Goal: Book appointment/travel/reservation

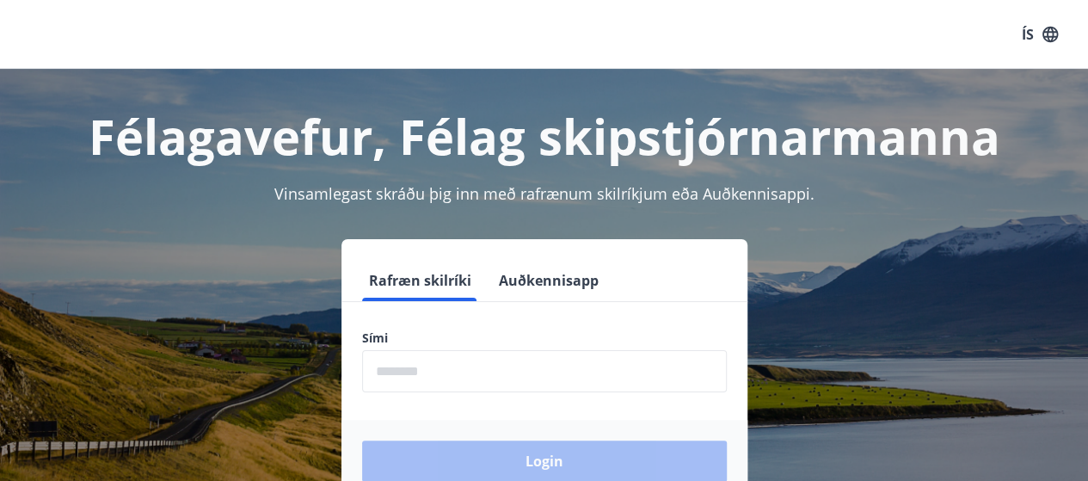
click at [466, 367] on input "phone" at bounding box center [544, 371] width 365 height 42
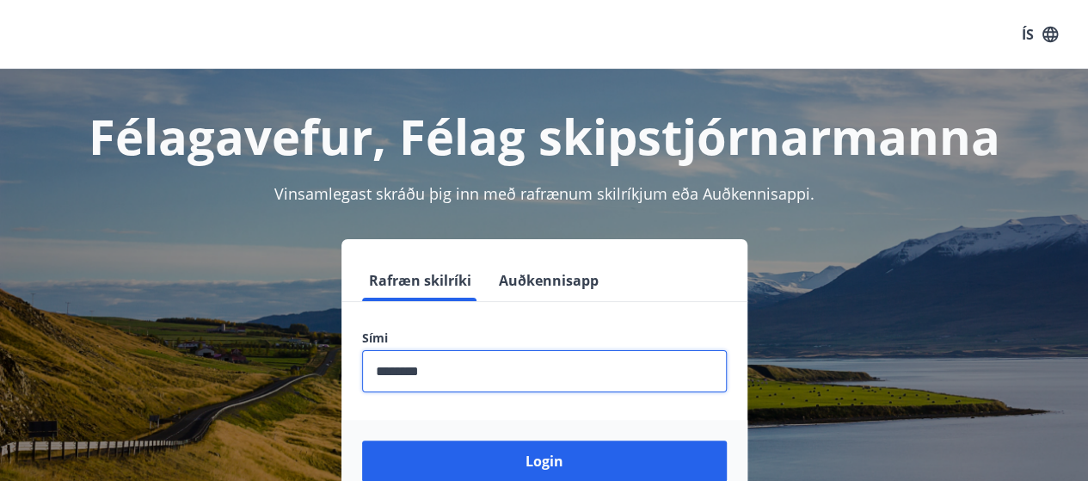
type input "********"
click at [362, 441] on button "Login" at bounding box center [544, 461] width 365 height 41
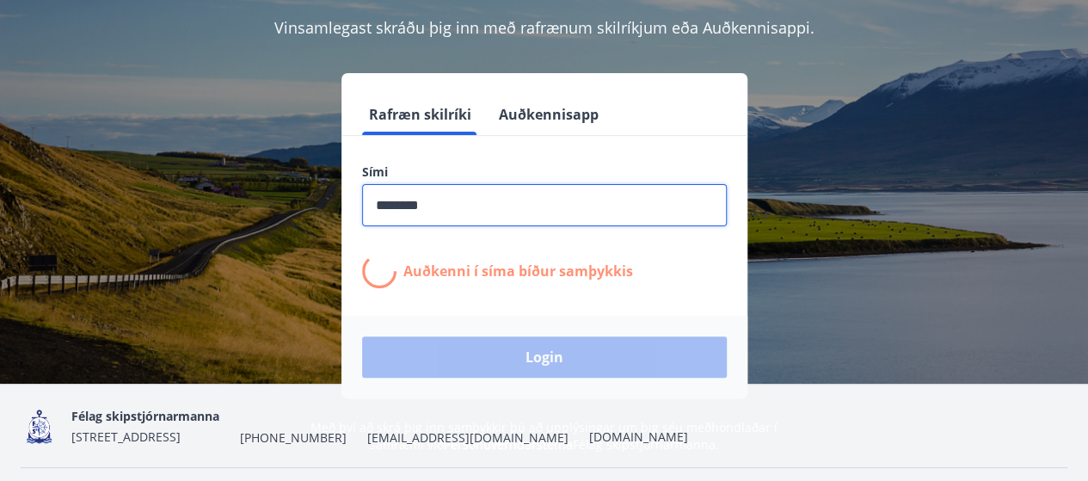
scroll to position [172, 0]
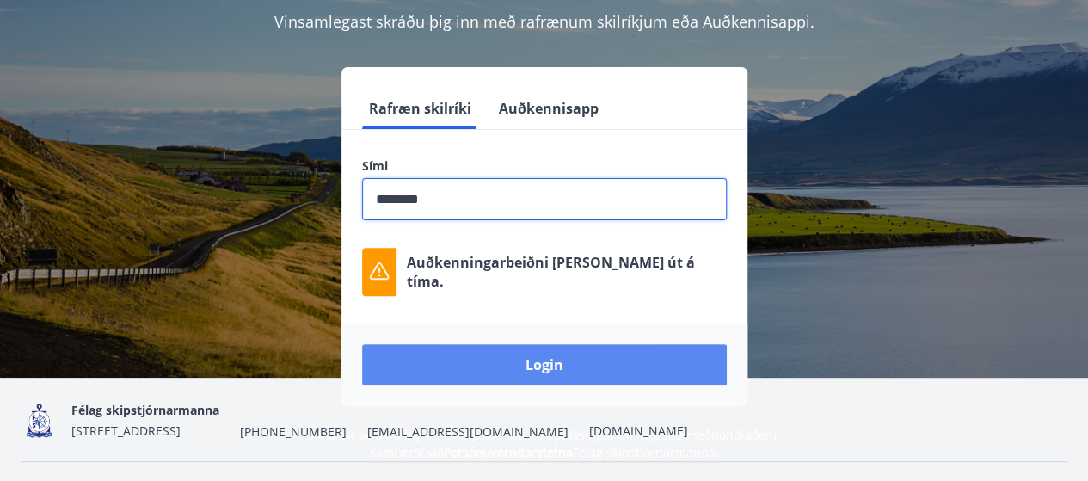
click at [477, 354] on button "Login" at bounding box center [544, 364] width 365 height 41
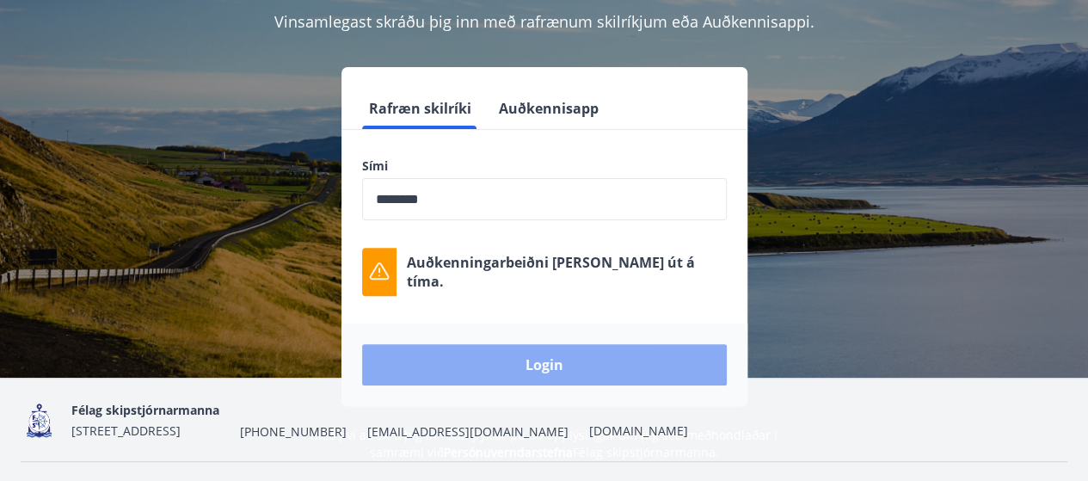
click at [511, 361] on button "Login" at bounding box center [544, 364] width 365 height 41
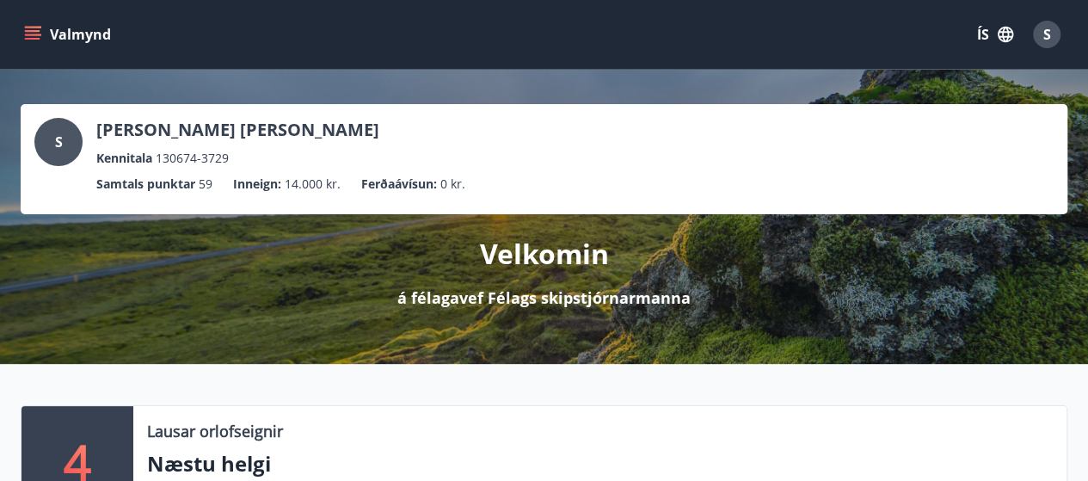
click at [28, 35] on icon "menu" at bounding box center [34, 35] width 19 height 2
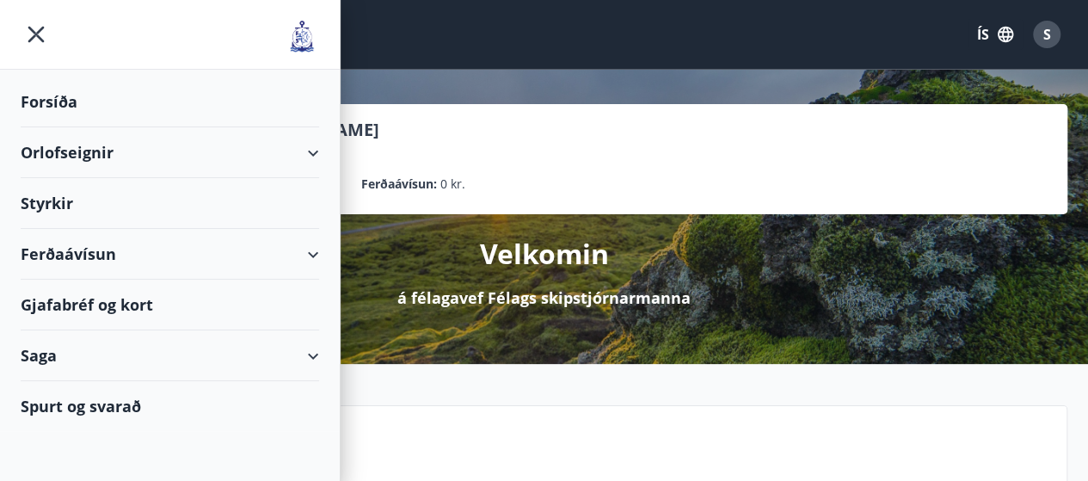
click at [107, 147] on div "Orlofseignir" at bounding box center [170, 152] width 299 height 51
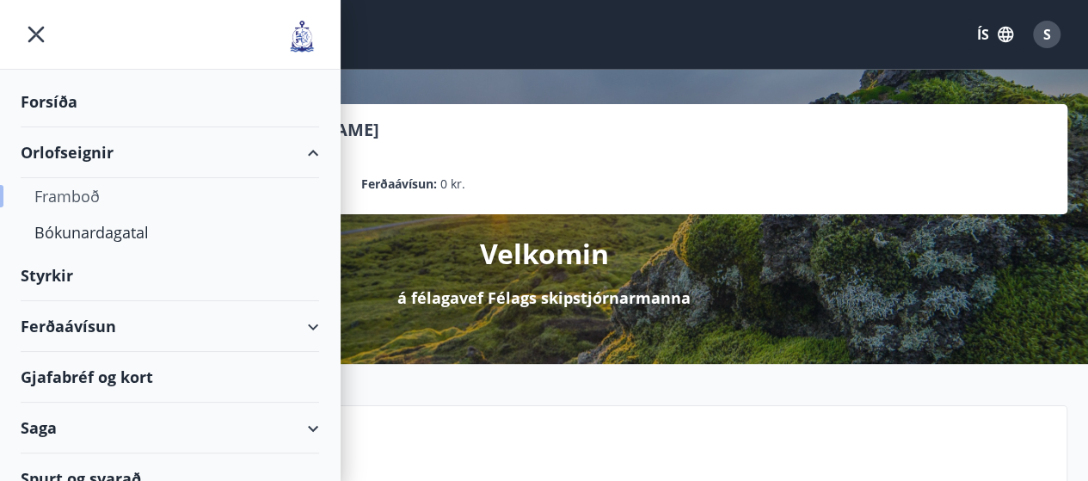
click at [109, 195] on div "Framboð" at bounding box center [169, 196] width 271 height 36
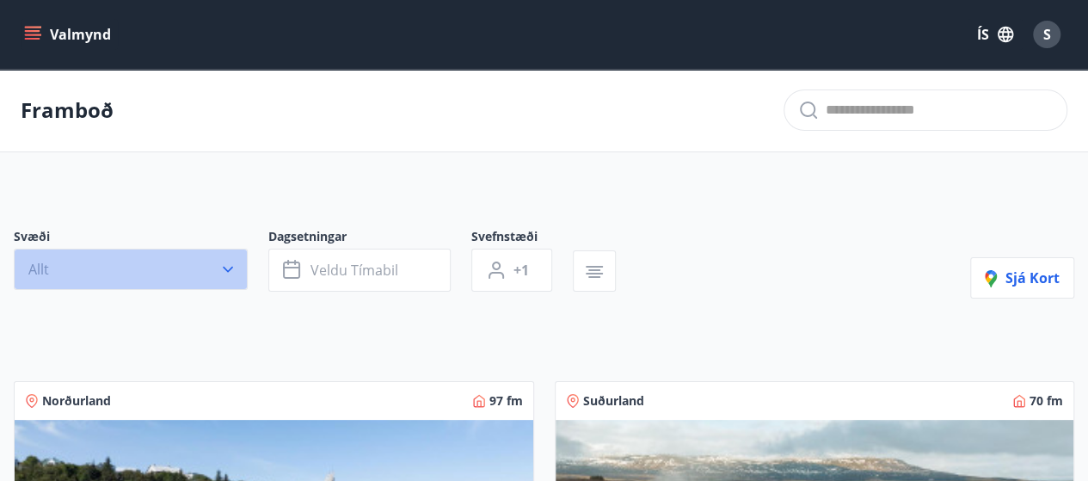
click at [226, 268] on icon "button" at bounding box center [227, 269] width 17 height 17
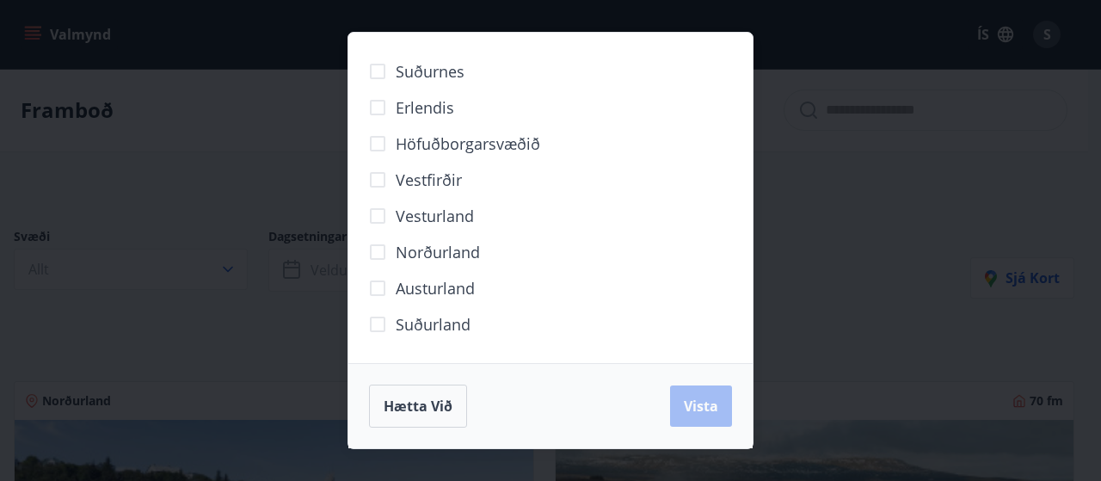
click at [445, 151] on span "Höfuðborgarsvæðið" at bounding box center [468, 144] width 145 height 22
click at [718, 410] on button "Vista" at bounding box center [701, 405] width 62 height 41
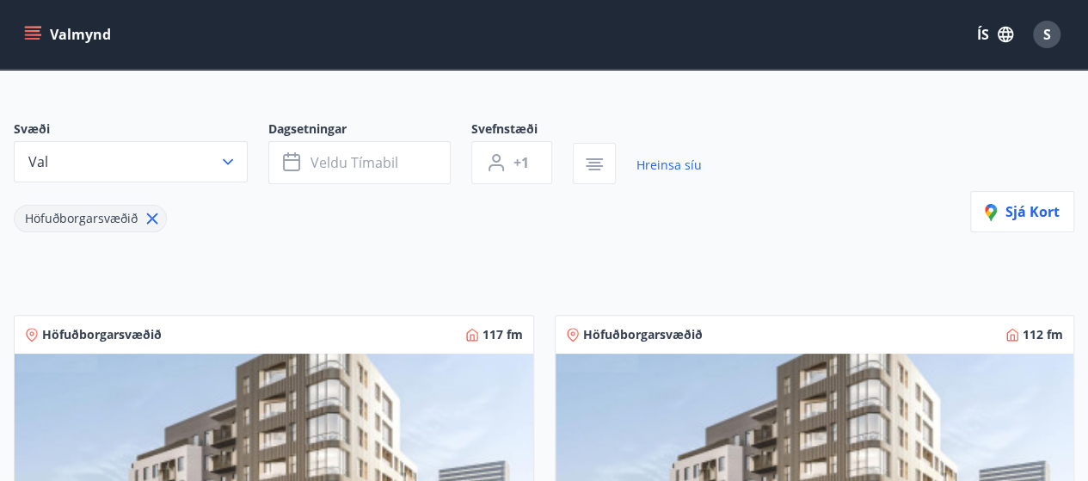
scroll to position [86, 0]
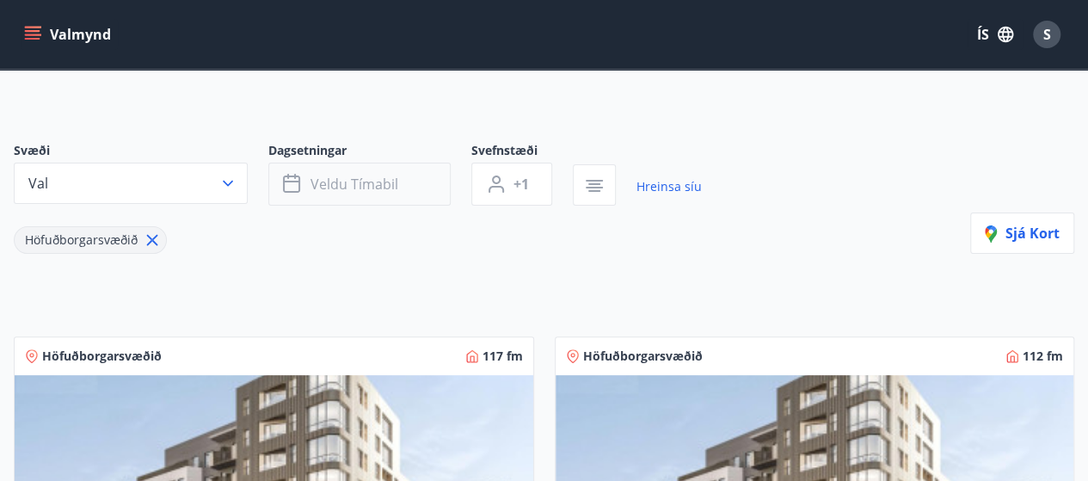
click at [395, 194] on button "Veldu tímabil" at bounding box center [359, 184] width 182 height 43
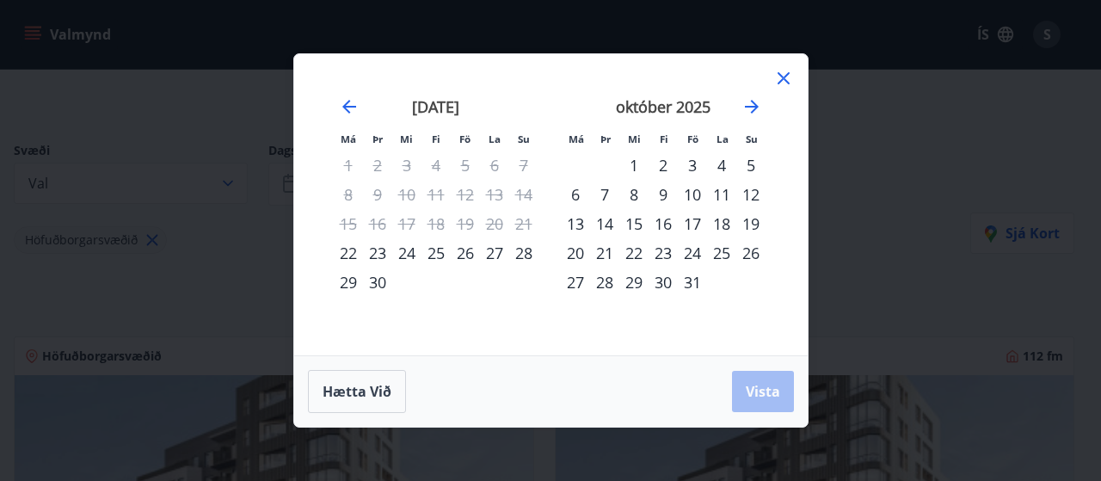
click at [638, 220] on div "15" at bounding box center [633, 223] width 29 height 29
click at [573, 250] on div "20" at bounding box center [575, 252] width 29 height 29
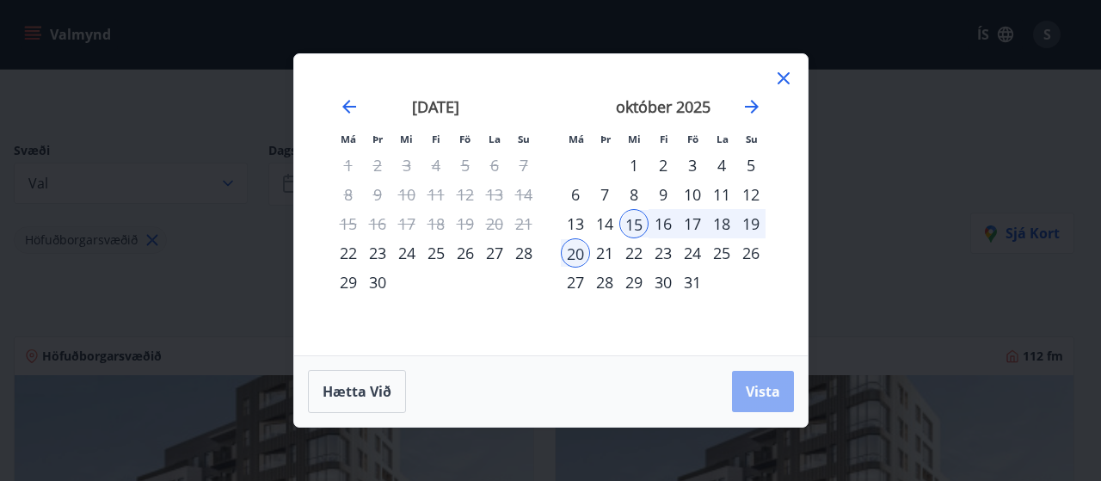
click at [757, 390] on span "Vista" at bounding box center [763, 391] width 34 height 19
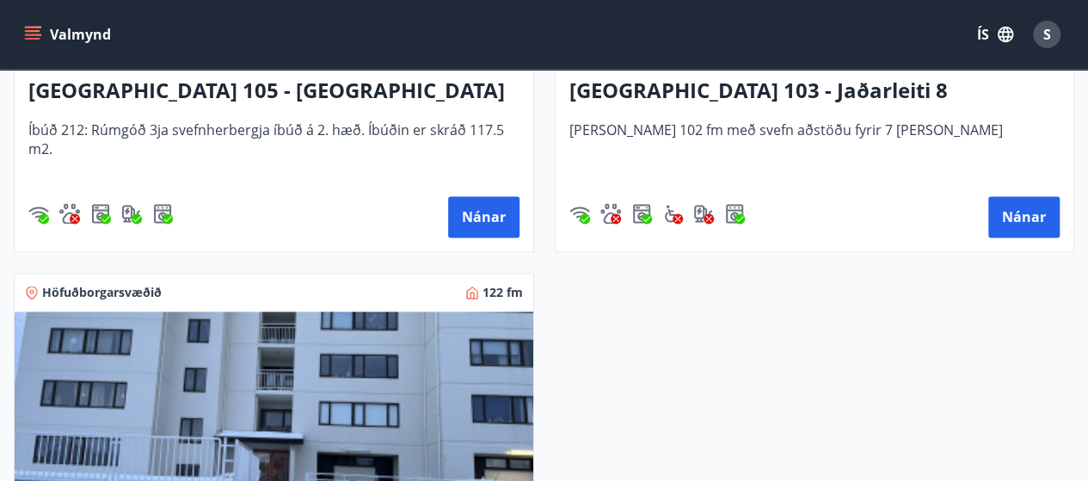
scroll to position [946, 0]
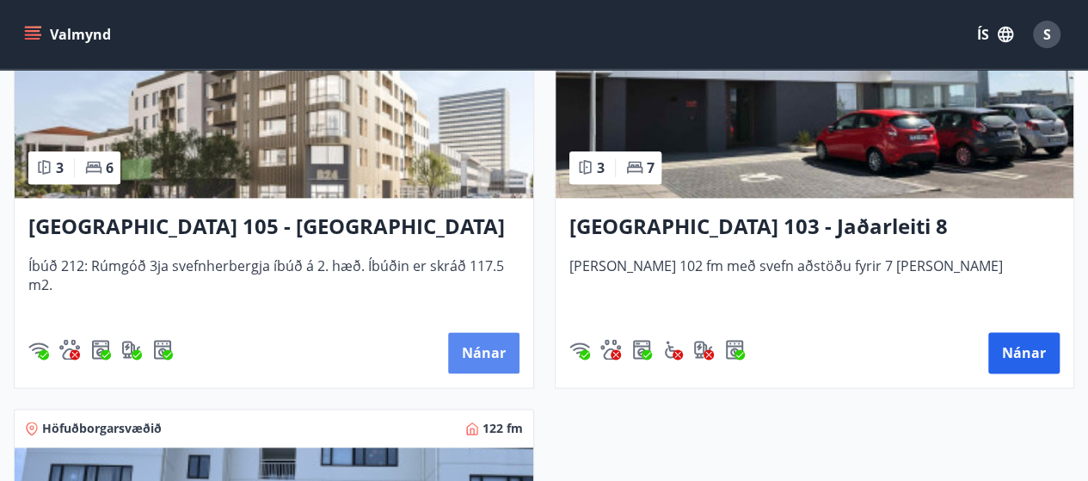
click at [495, 347] on button "Nánar" at bounding box center [483, 352] width 71 height 41
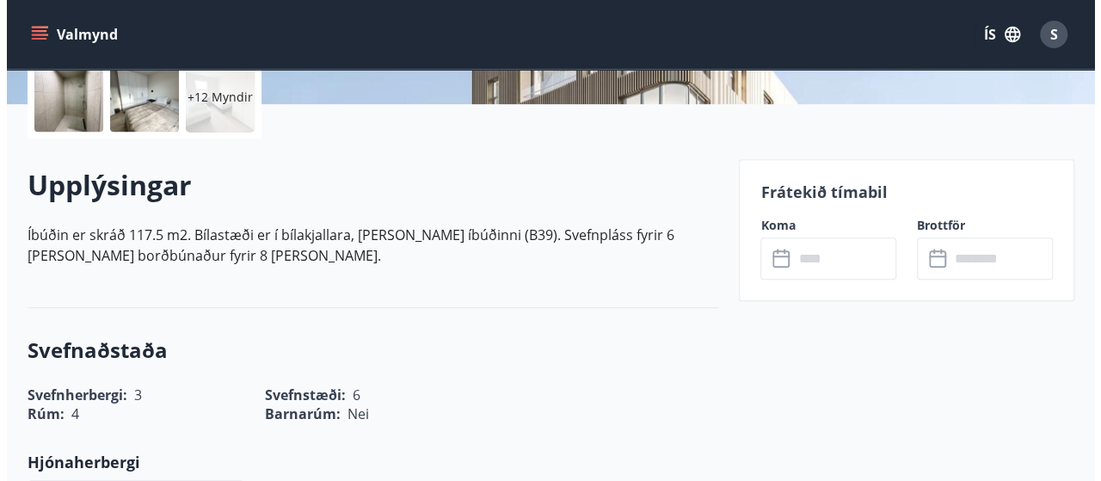
scroll to position [258, 0]
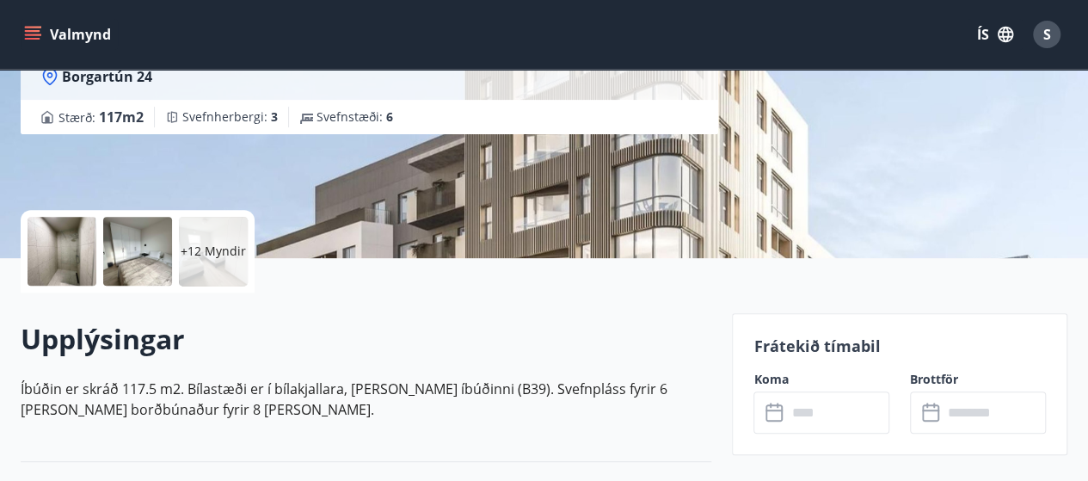
click at [225, 253] on p "+12 Myndir" at bounding box center [213, 251] width 65 height 17
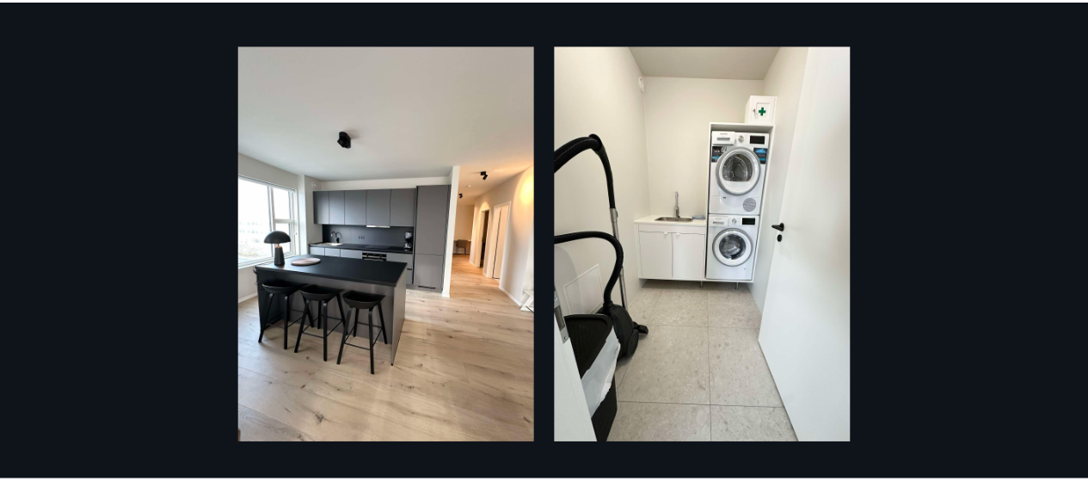
scroll to position [0, 0]
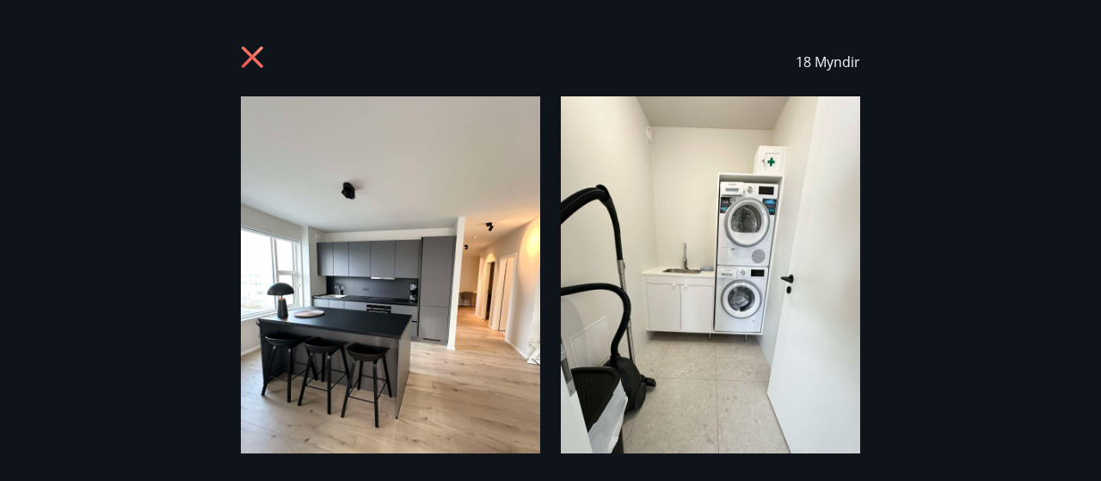
click at [246, 56] on icon at bounding box center [255, 60] width 28 height 28
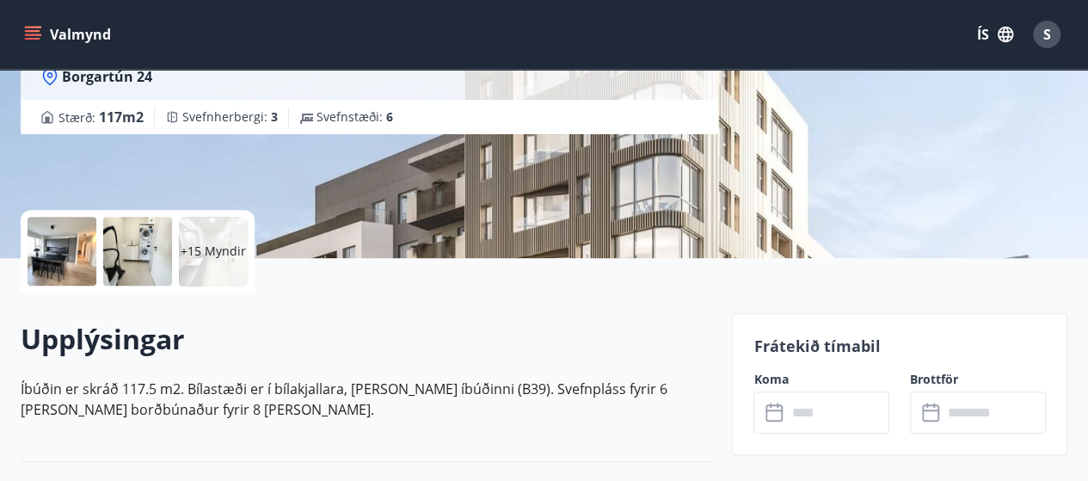
scroll to position [172, 0]
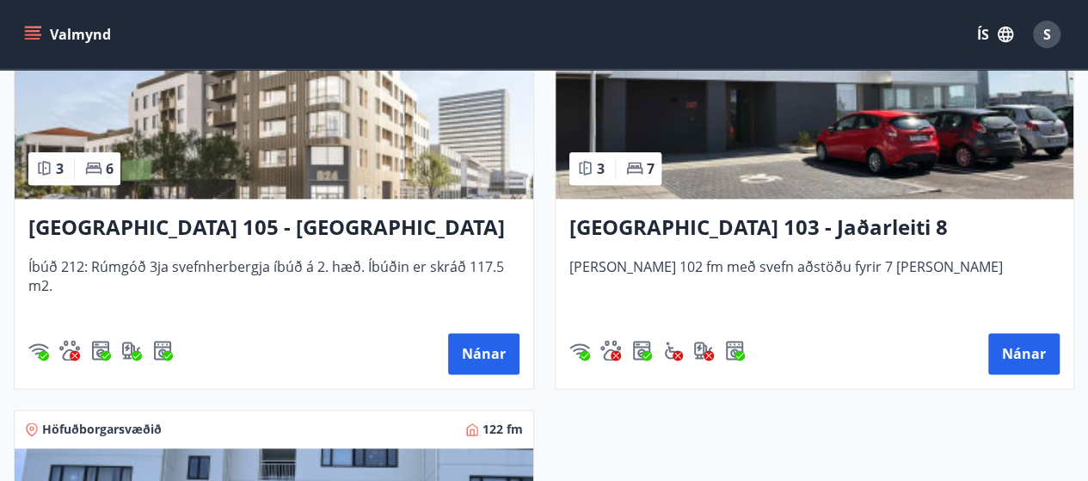
scroll to position [946, 0]
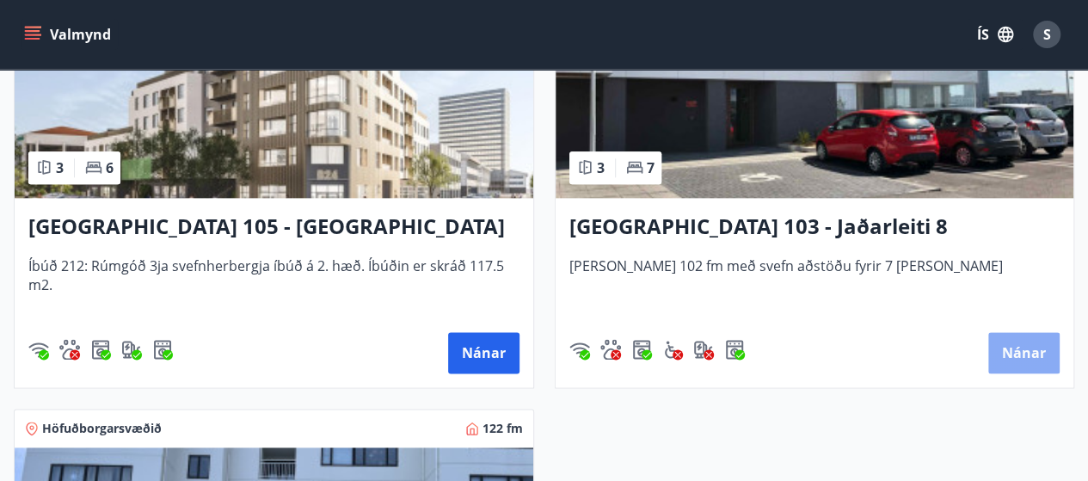
click at [1039, 353] on button "Nánar" at bounding box center [1024, 352] width 71 height 41
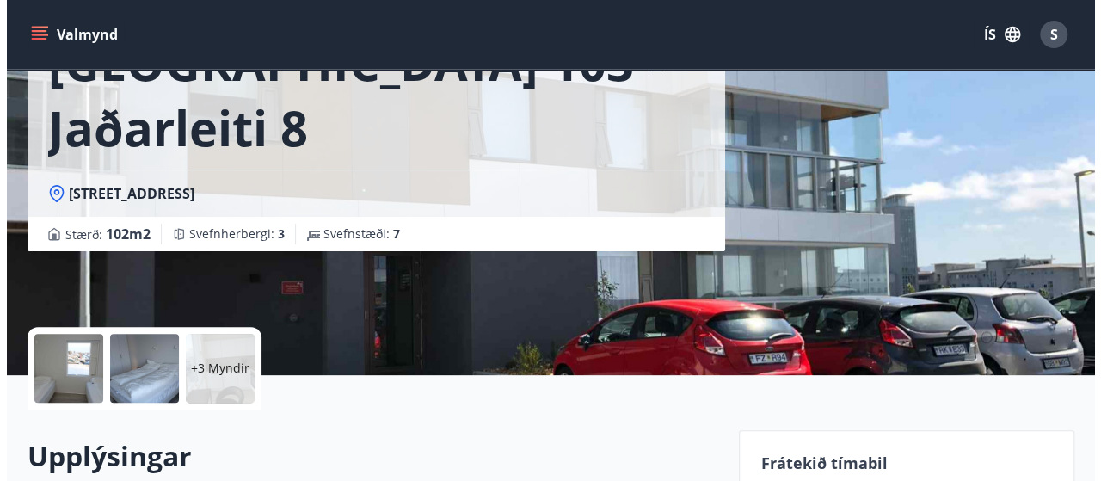
scroll to position [258, 0]
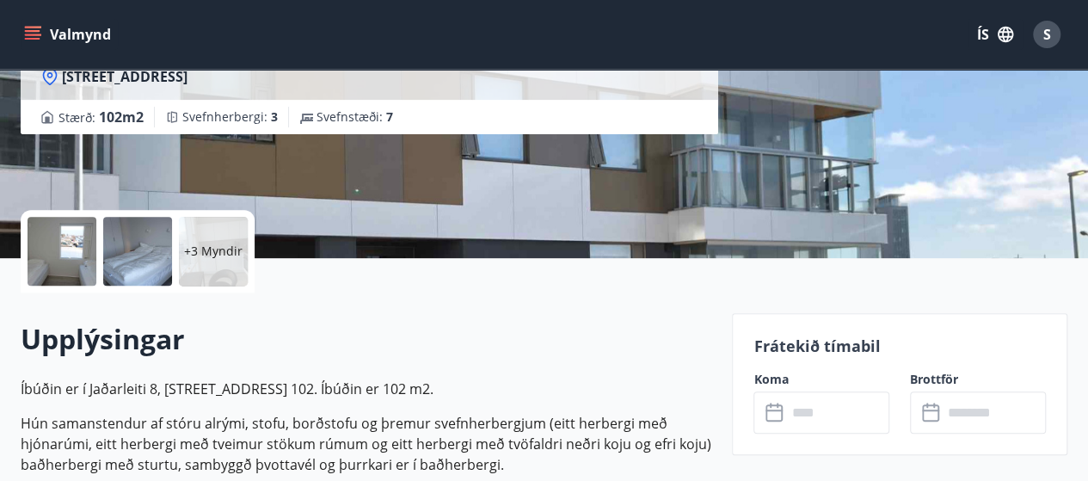
click at [219, 255] on p "+3 Myndir" at bounding box center [213, 251] width 59 height 17
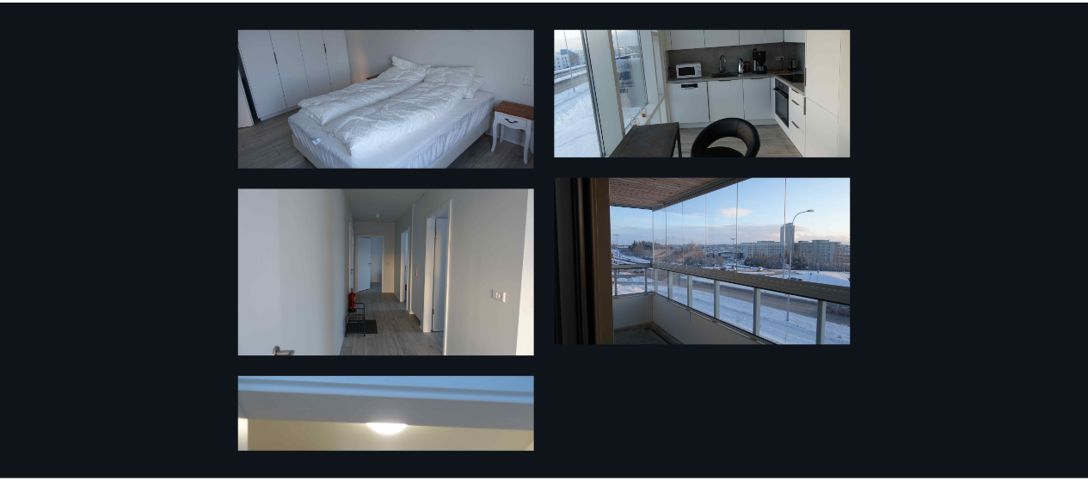
scroll to position [0, 0]
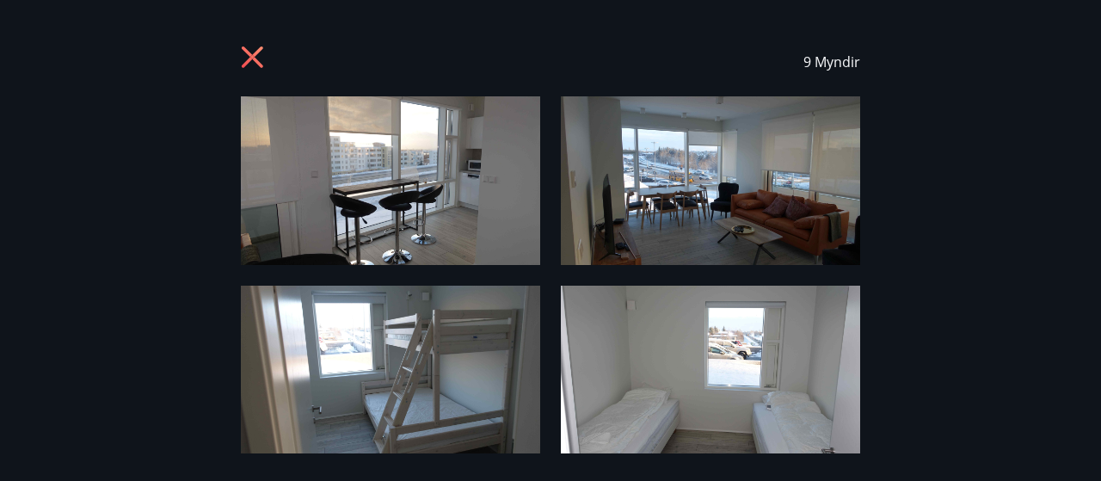
click at [256, 68] on icon at bounding box center [255, 60] width 28 height 28
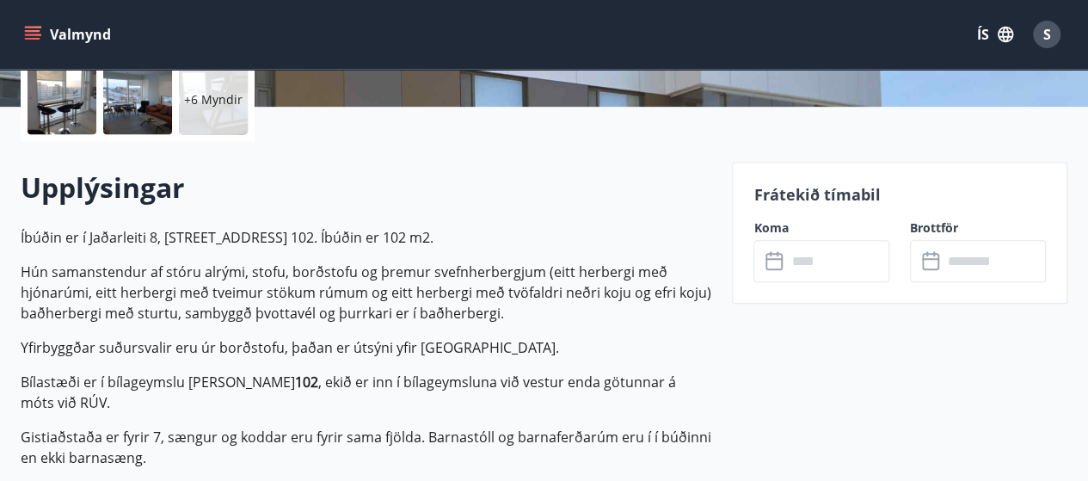
scroll to position [430, 0]
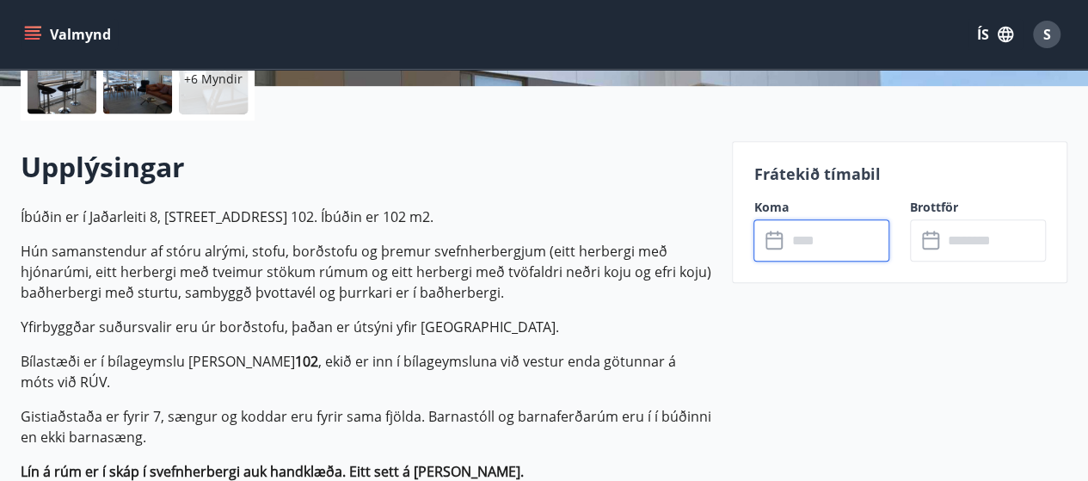
click at [834, 238] on input "text" at bounding box center [837, 240] width 103 height 42
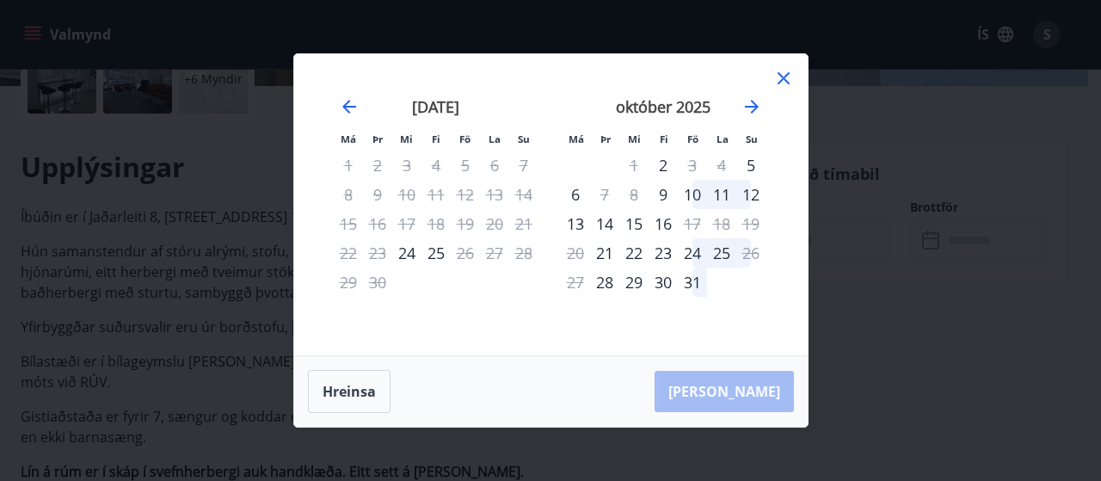
click at [783, 75] on icon at bounding box center [784, 78] width 21 height 21
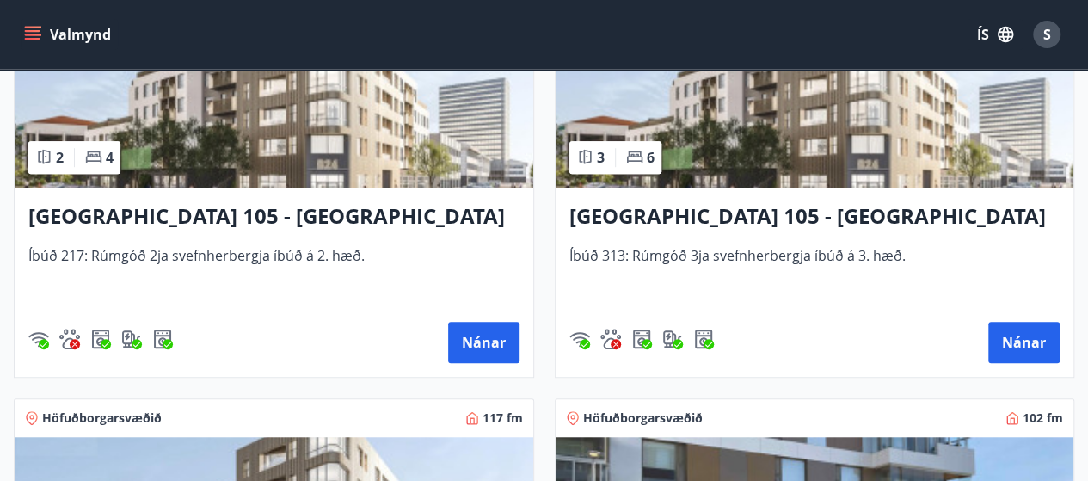
scroll to position [516, 0]
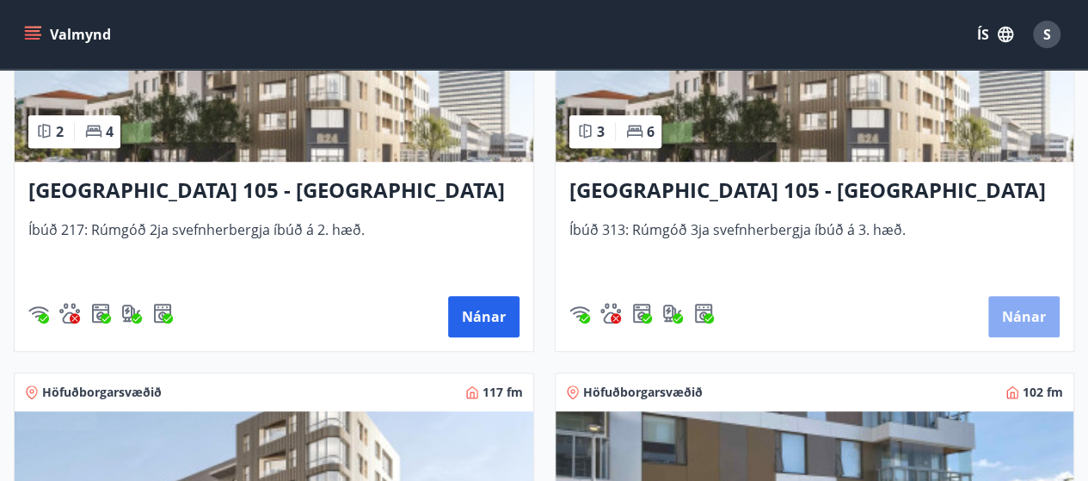
click at [1030, 317] on button "Nánar" at bounding box center [1024, 316] width 71 height 41
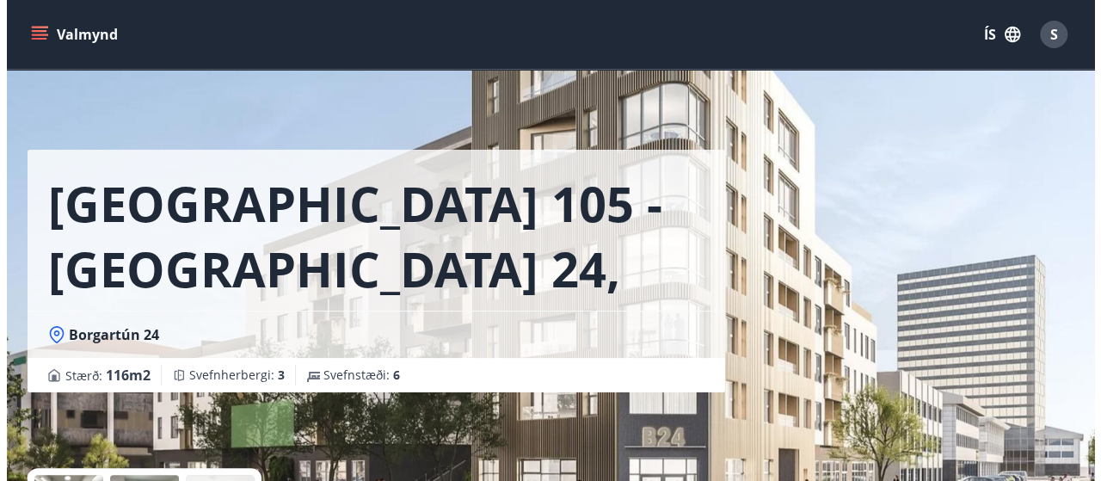
scroll to position [344, 0]
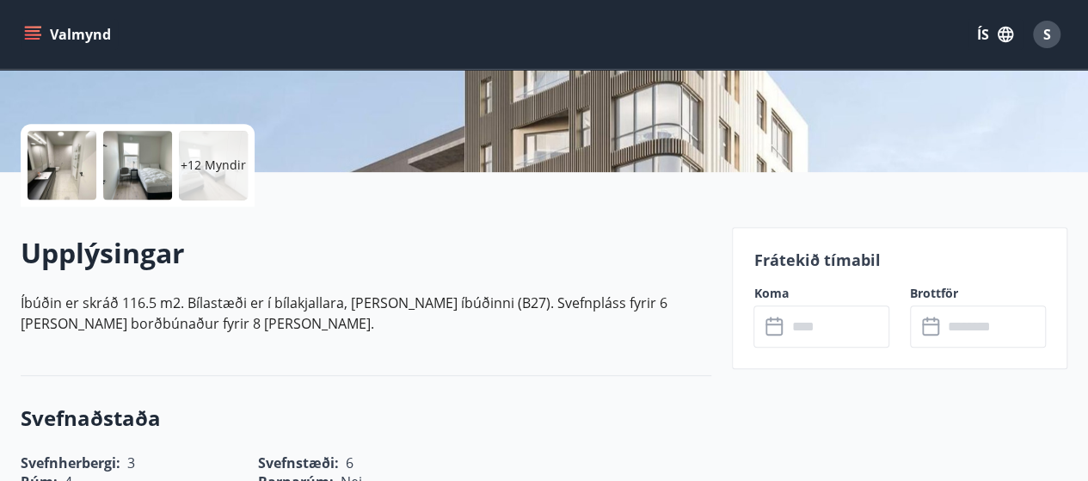
click at [208, 162] on p "+12 Myndir" at bounding box center [213, 165] width 65 height 17
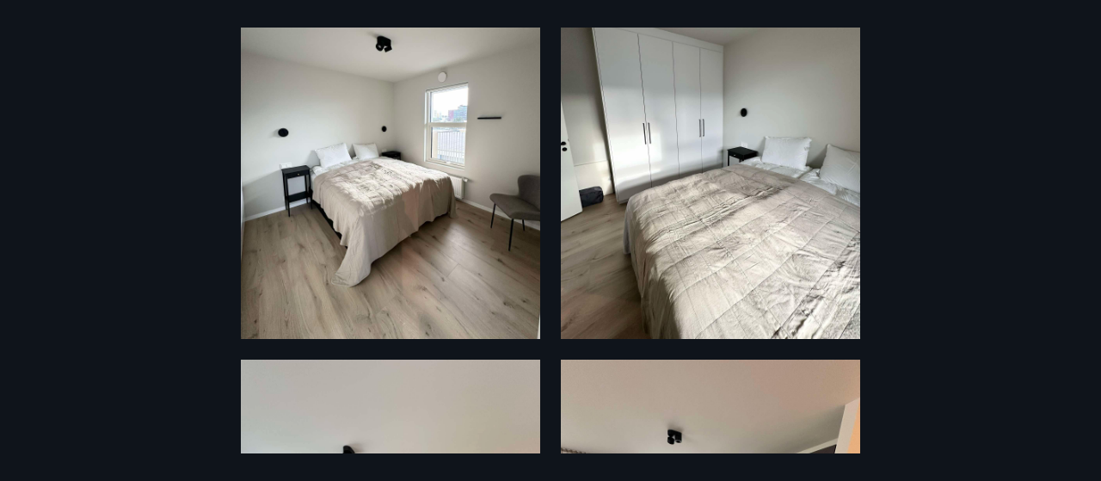
scroll to position [1119, 0]
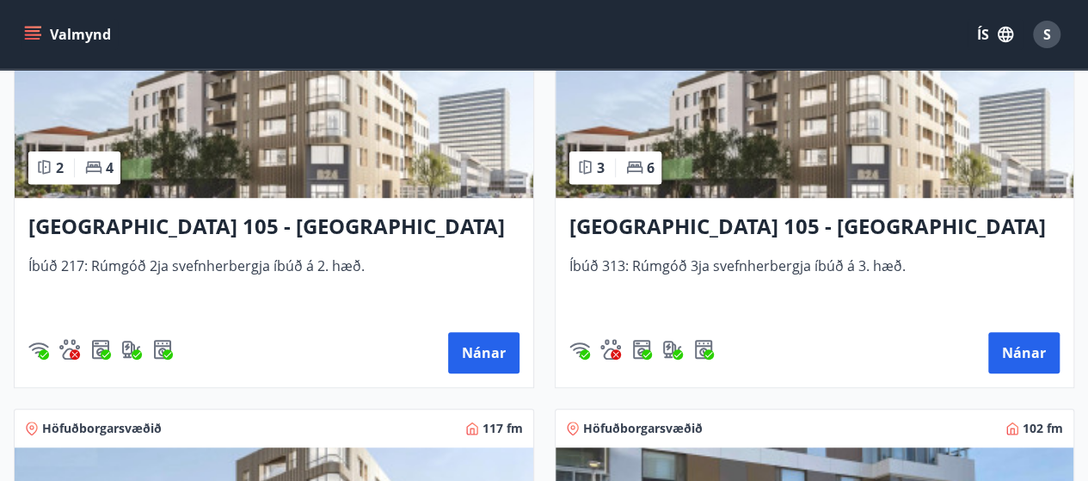
scroll to position [430, 0]
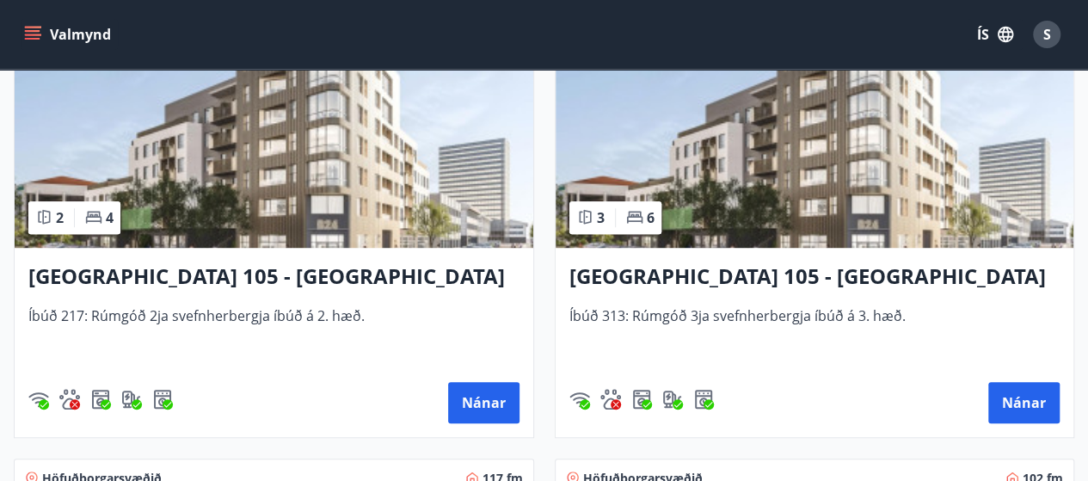
click at [779, 271] on h3 "Reykjavík 105 - Borgartún 24, 313" at bounding box center [815, 277] width 491 height 31
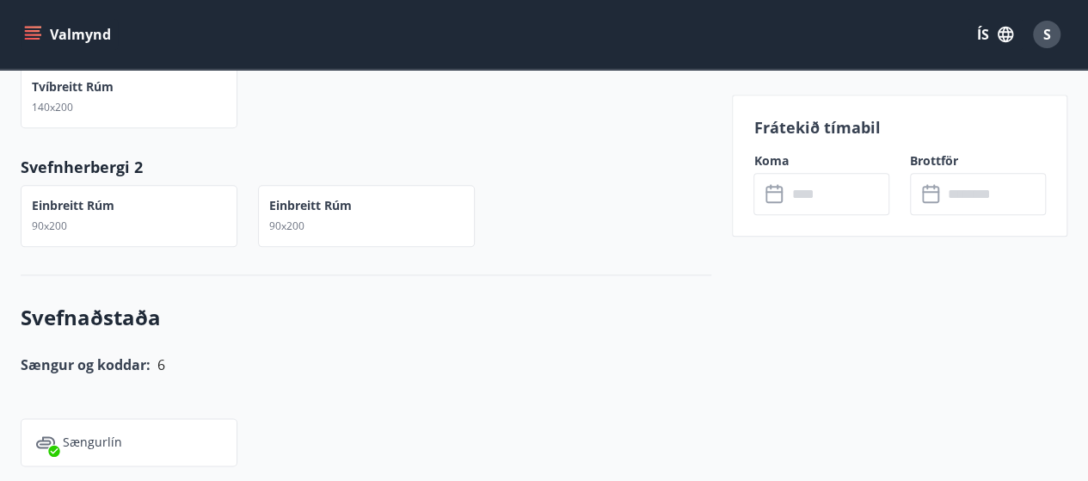
scroll to position [774, 0]
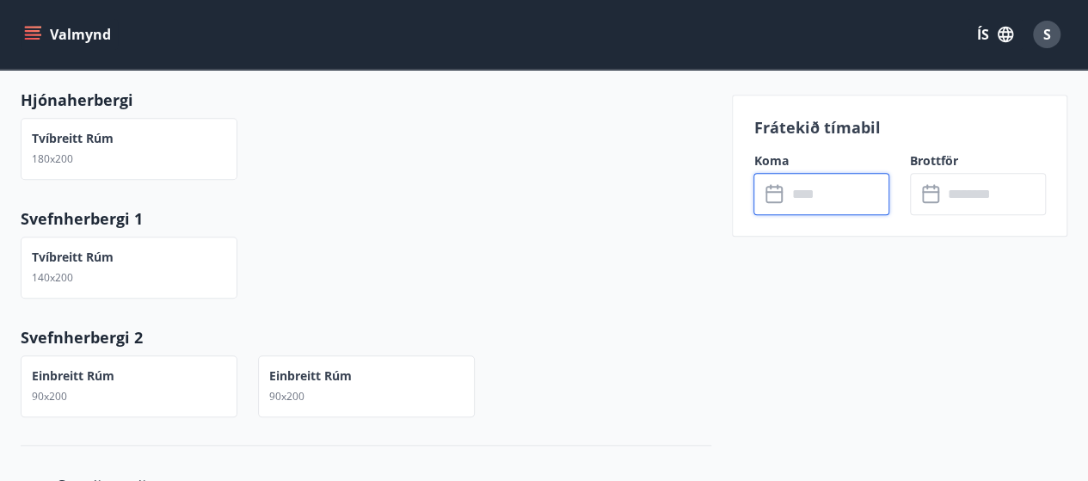
click at [855, 190] on input "text" at bounding box center [837, 194] width 103 height 42
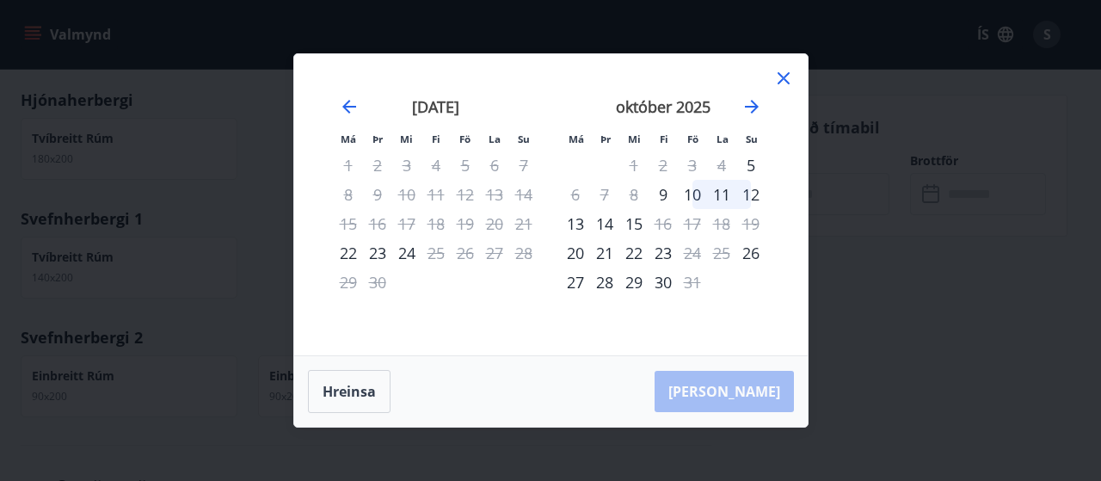
click at [781, 77] on icon at bounding box center [784, 78] width 12 height 12
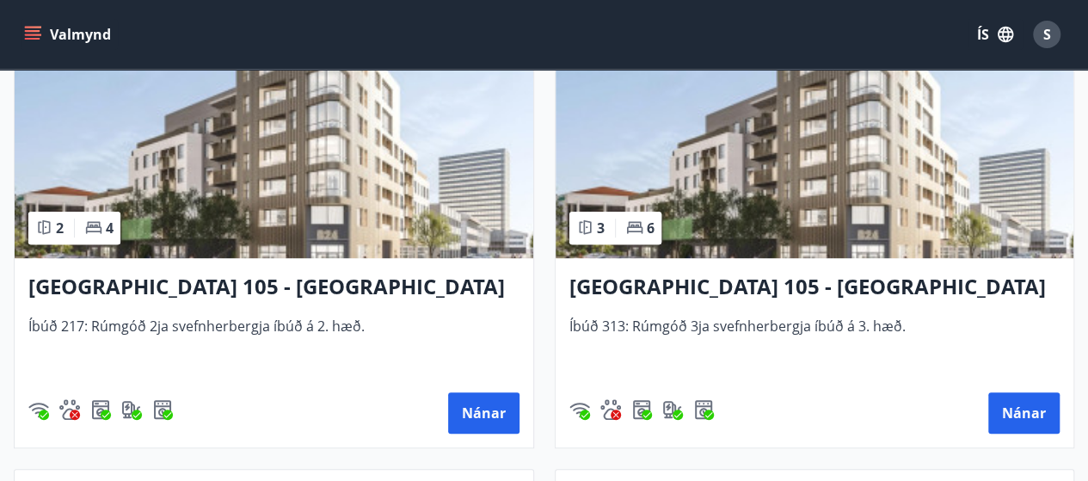
scroll to position [430, 0]
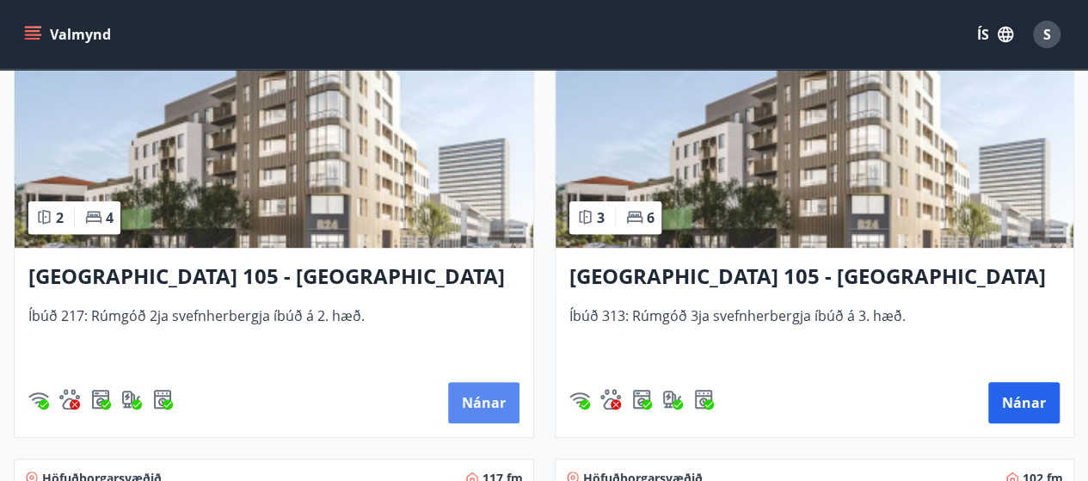
click at [463, 403] on button "Nánar" at bounding box center [483, 402] width 71 height 41
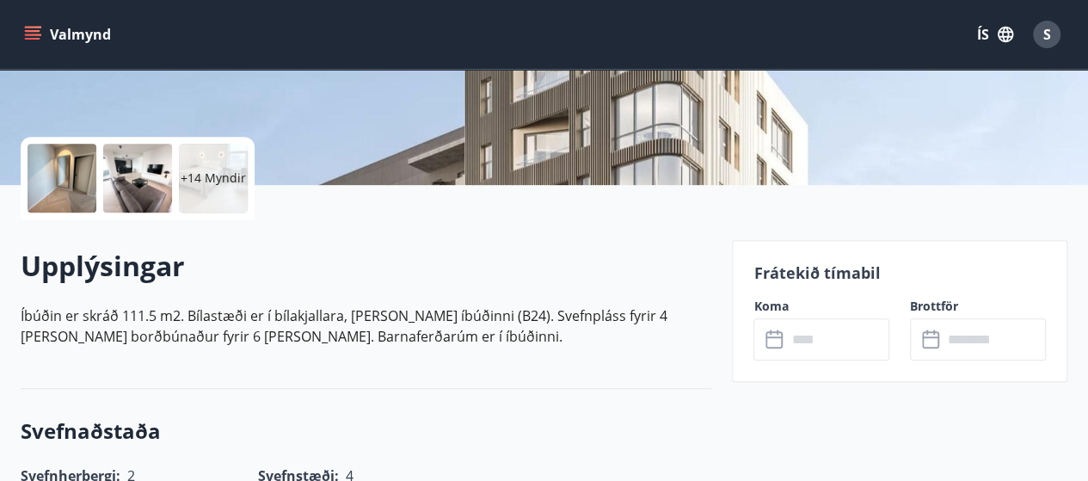
scroll to position [344, 0]
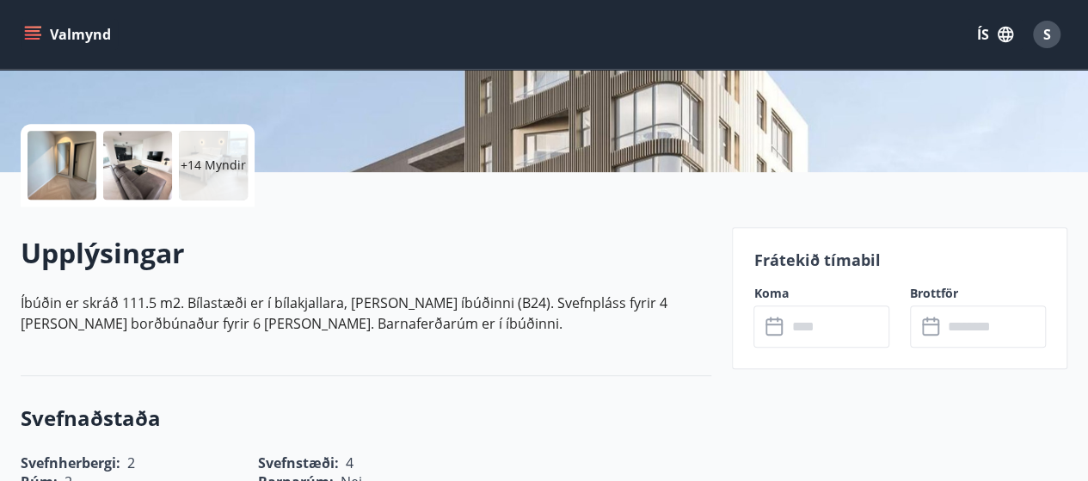
click at [821, 317] on input "text" at bounding box center [837, 326] width 103 height 42
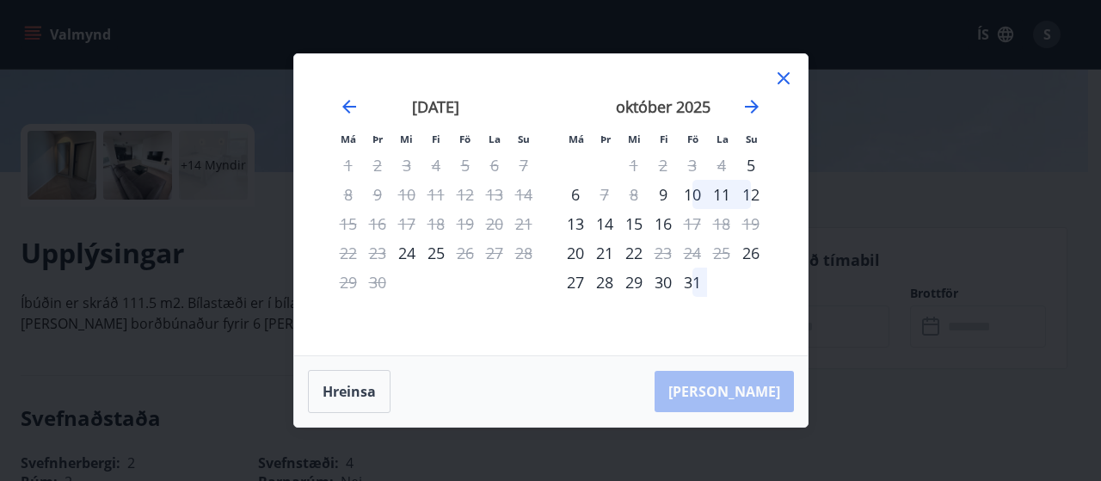
click at [785, 80] on icon at bounding box center [784, 78] width 12 height 12
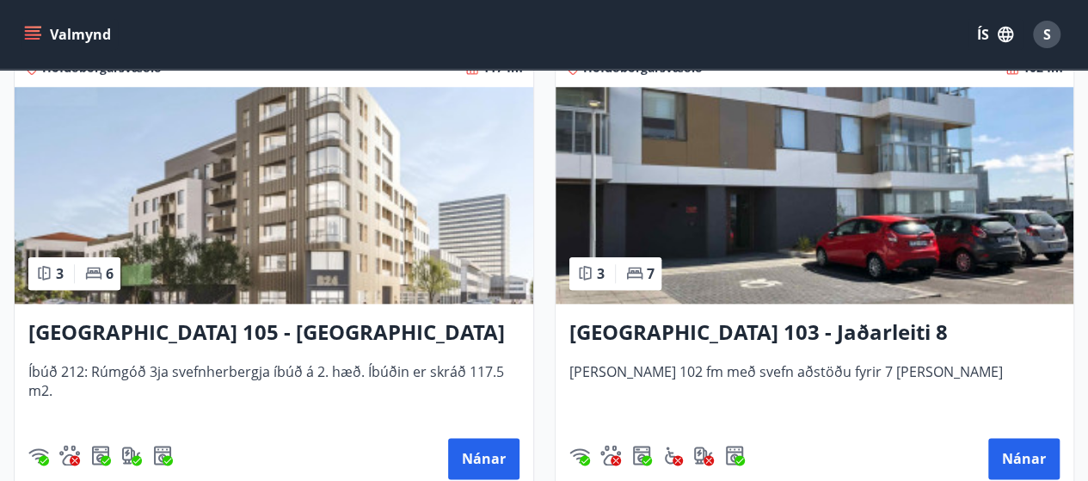
scroll to position [941, 0]
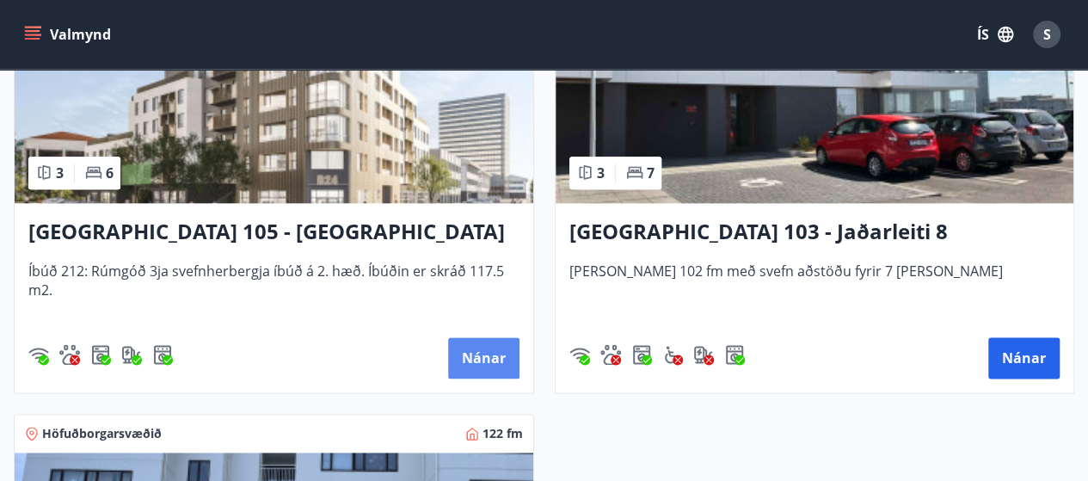
click at [485, 348] on button "Nánar" at bounding box center [483, 357] width 71 height 41
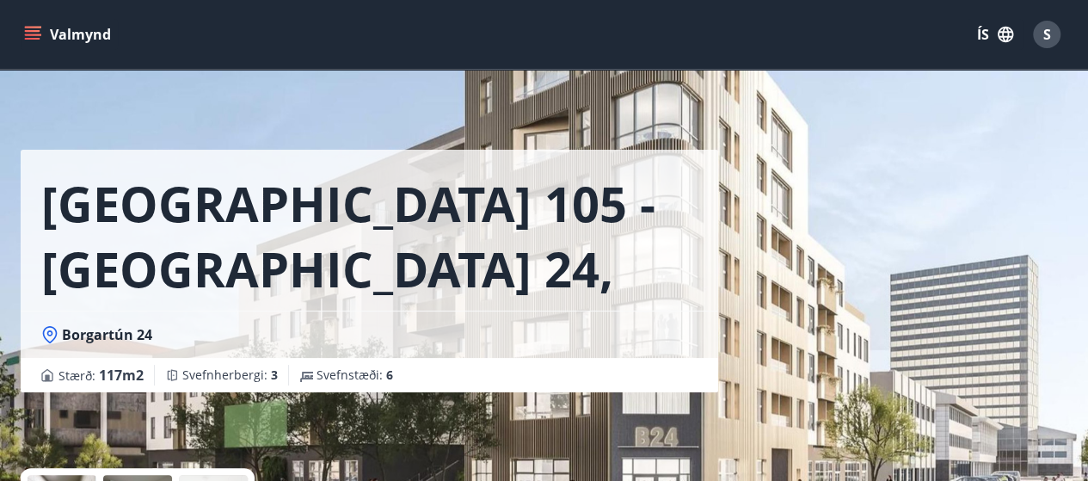
scroll to position [344, 0]
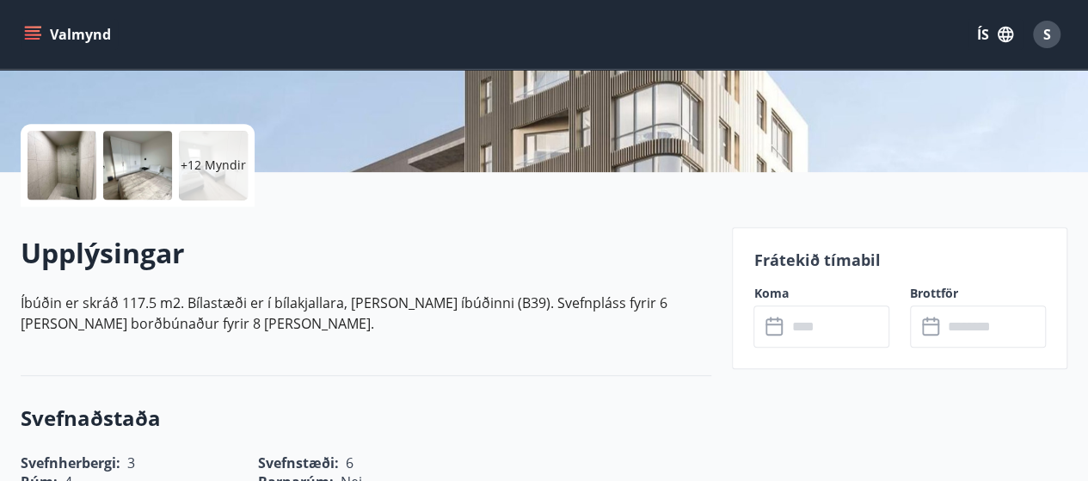
click at [830, 324] on input "text" at bounding box center [837, 326] width 103 height 42
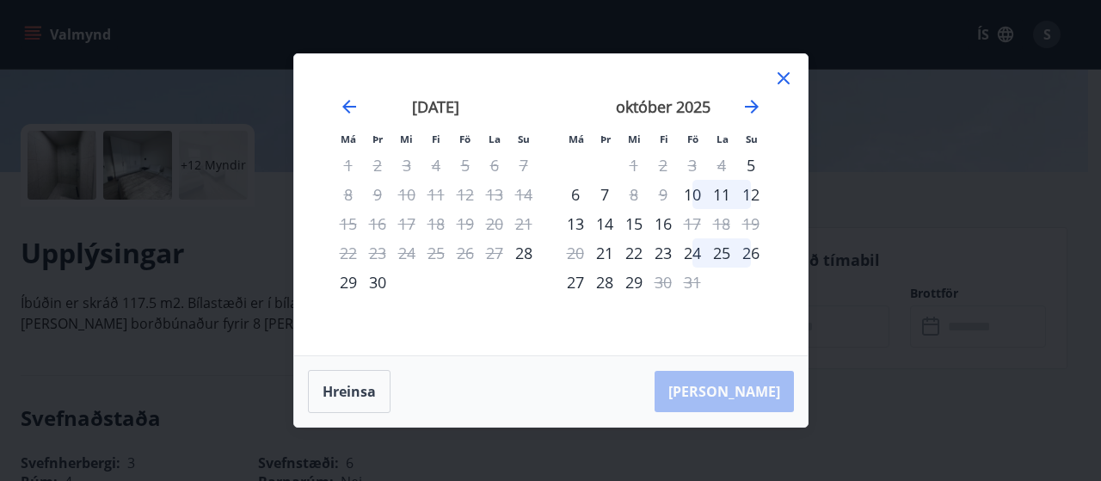
click at [787, 78] on icon at bounding box center [784, 78] width 21 height 21
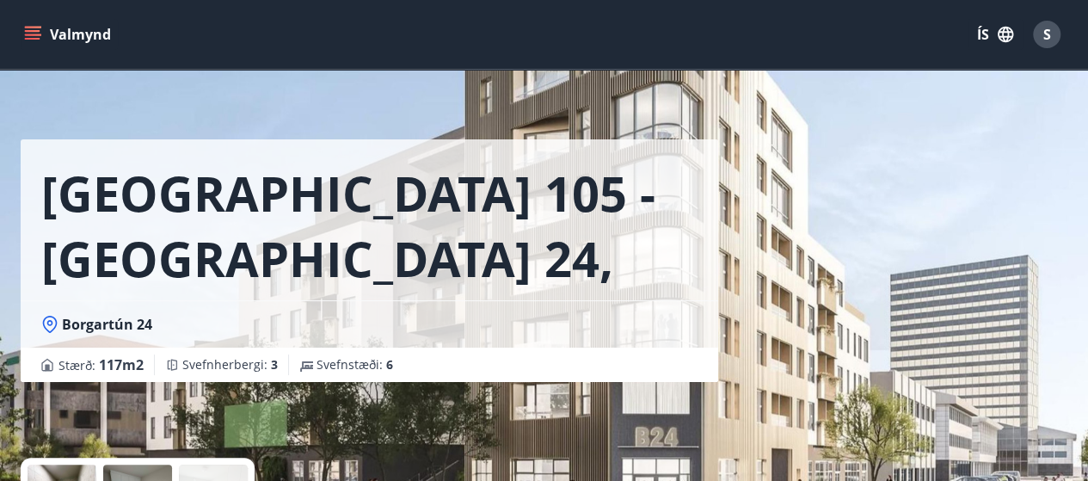
scroll to position [0, 0]
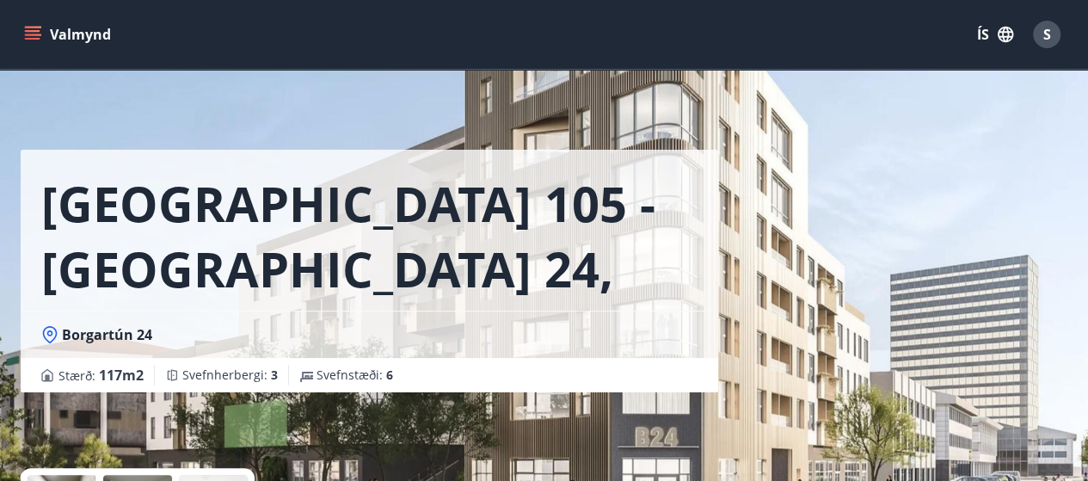
click at [27, 24] on button "Valmynd" at bounding box center [69, 34] width 97 height 31
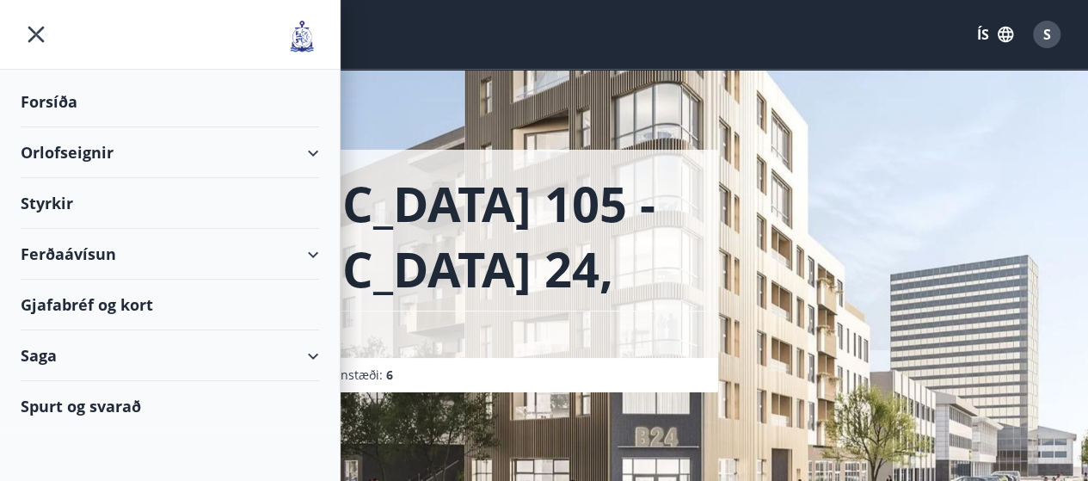
click at [96, 156] on div "Orlofseignir" at bounding box center [170, 152] width 299 height 51
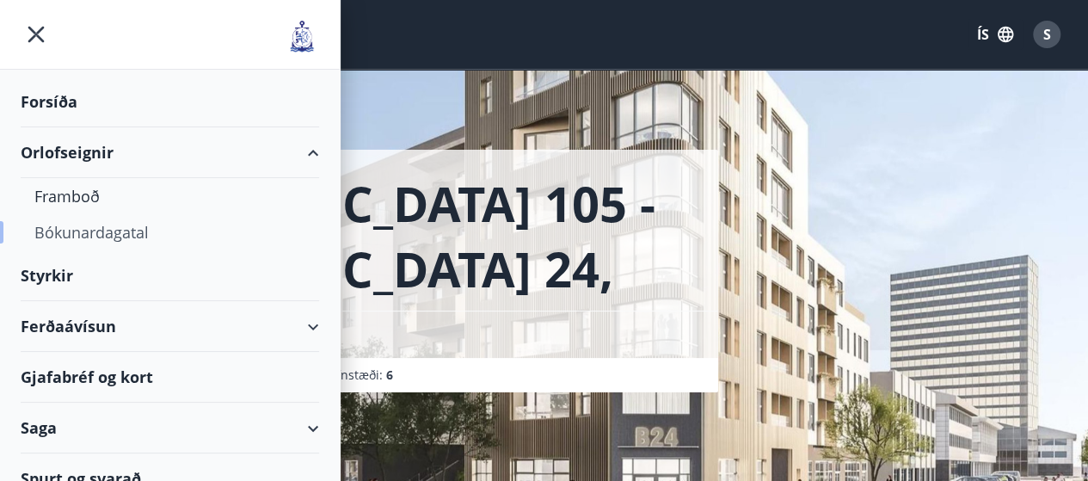
click at [100, 227] on div "Bókunardagatal" at bounding box center [169, 232] width 271 height 36
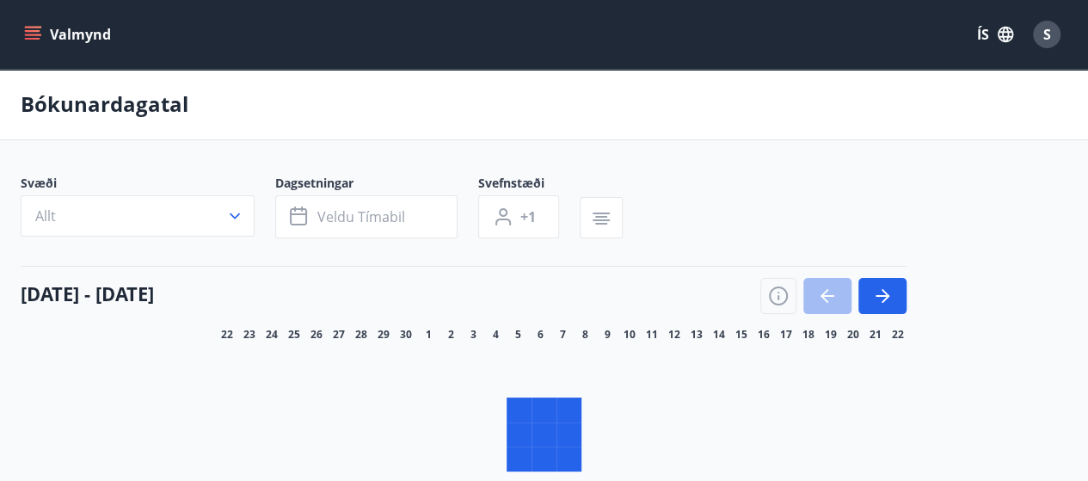
click at [239, 210] on button "Allt" at bounding box center [138, 215] width 234 height 41
click at [432, 145] on span "Höfuðborgarsvæðið" at bounding box center [462, 144] width 145 height 22
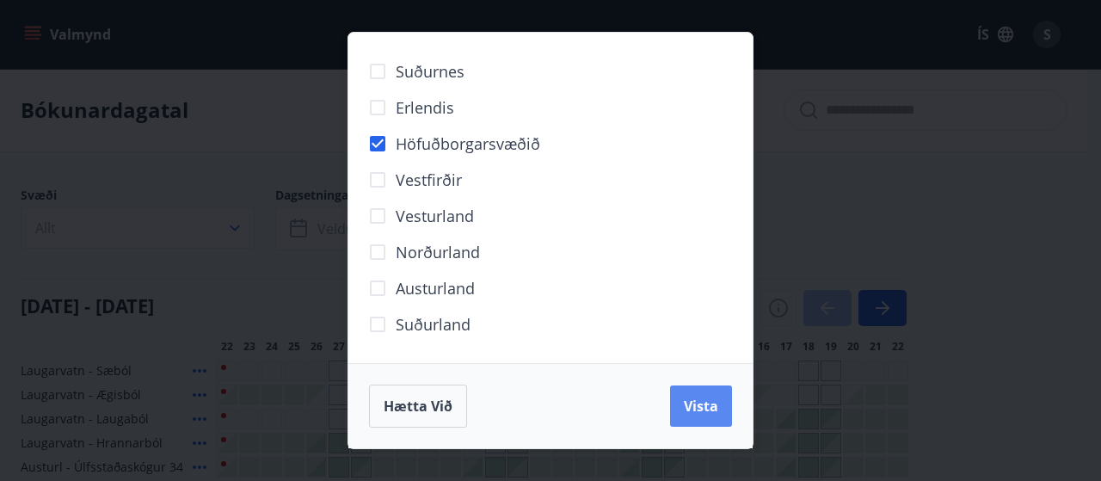
click at [693, 414] on span "Vista" at bounding box center [701, 406] width 34 height 19
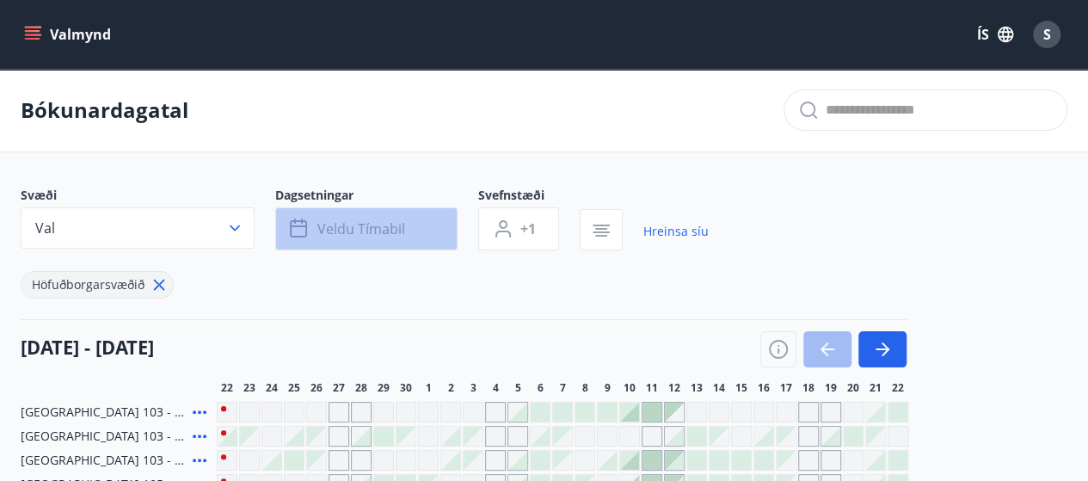
click at [365, 217] on button "Veldu tímabil" at bounding box center [366, 228] width 182 height 43
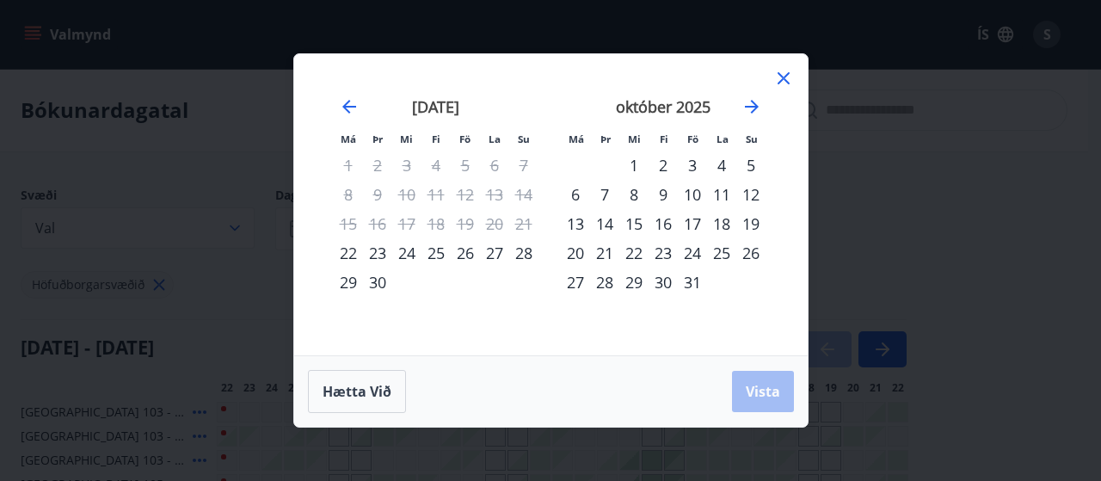
click at [632, 219] on div "15" at bounding box center [633, 223] width 29 height 29
click at [751, 221] on div "19" at bounding box center [751, 223] width 29 height 29
click at [774, 391] on span "Vista" at bounding box center [763, 391] width 34 height 19
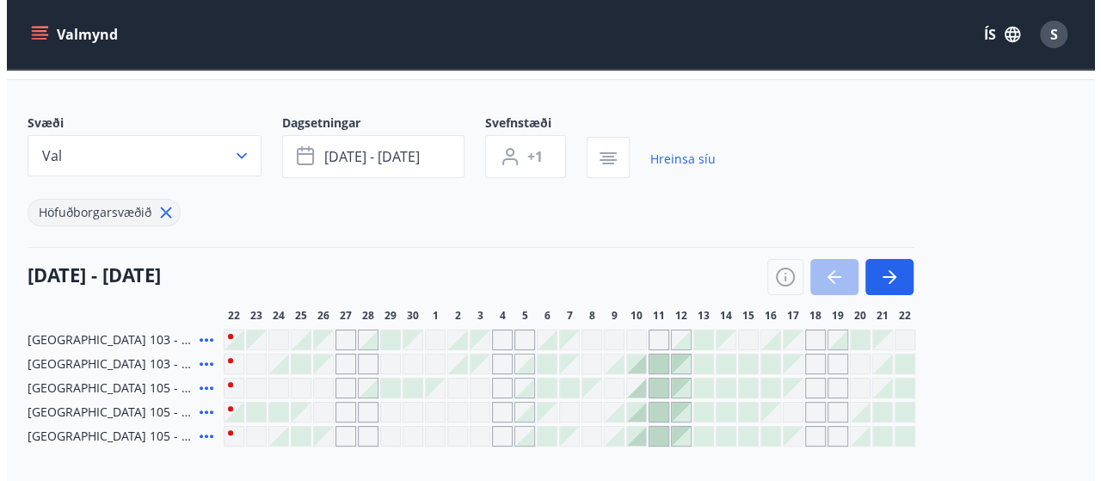
scroll to position [172, 0]
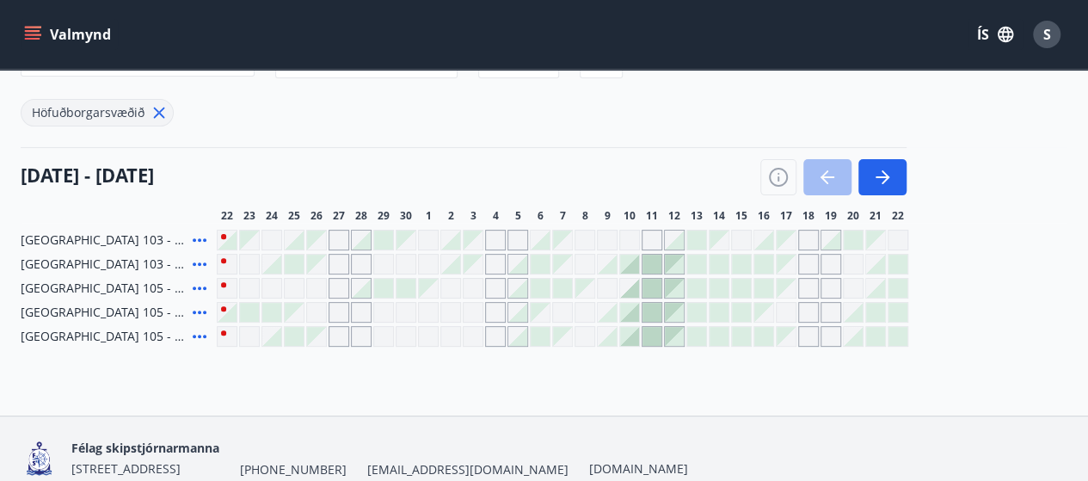
click at [743, 262] on div at bounding box center [741, 264] width 19 height 19
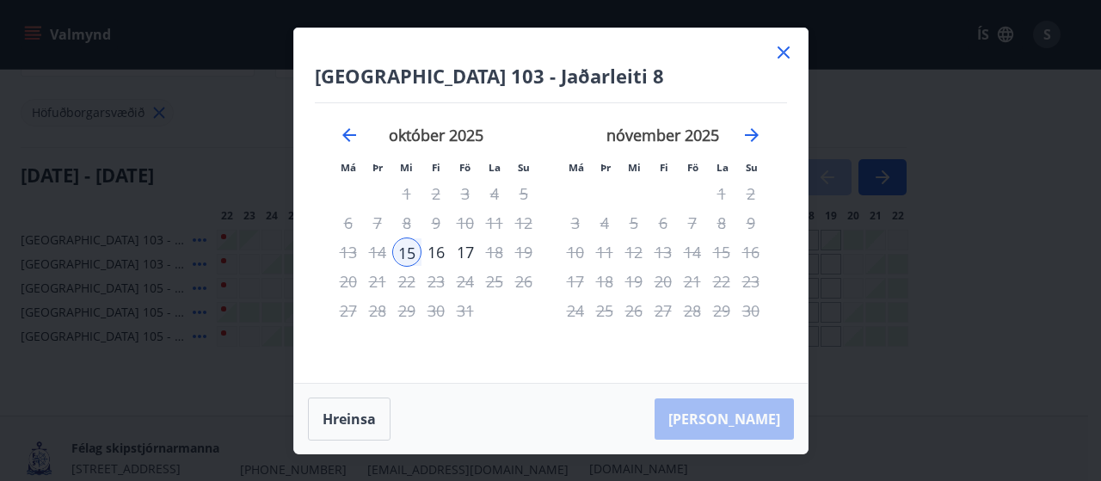
click at [783, 51] on icon at bounding box center [784, 52] width 21 height 21
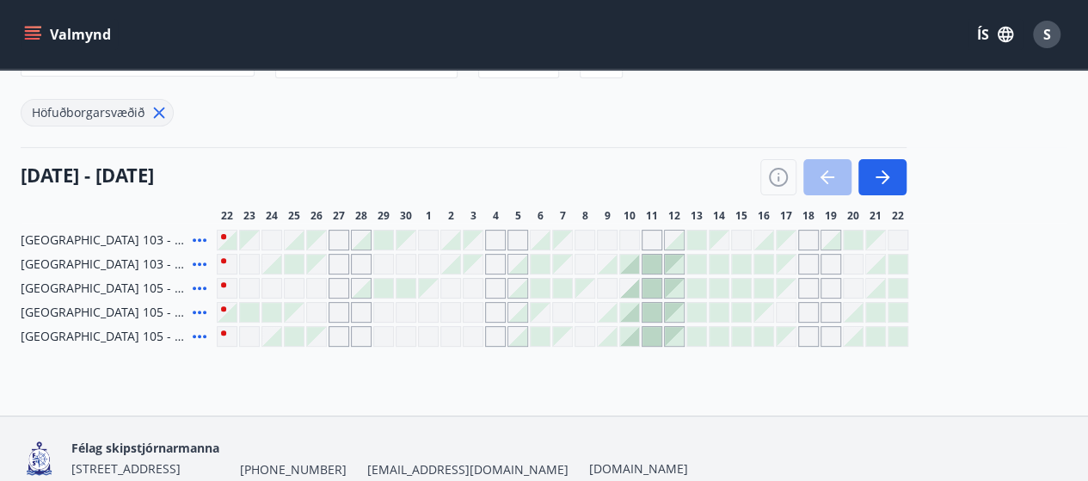
click at [741, 256] on div at bounding box center [741, 264] width 19 height 19
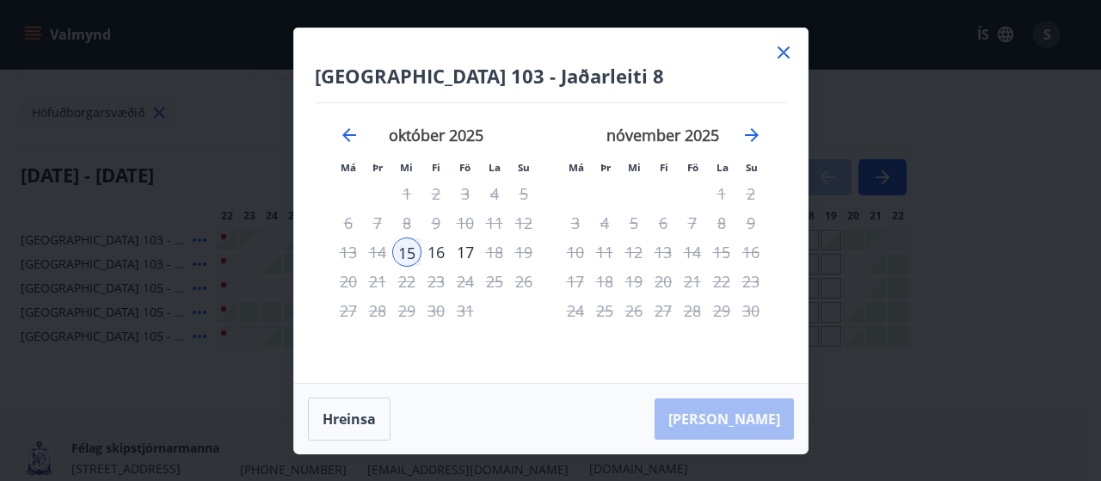
click at [401, 252] on div "15" at bounding box center [406, 251] width 29 height 29
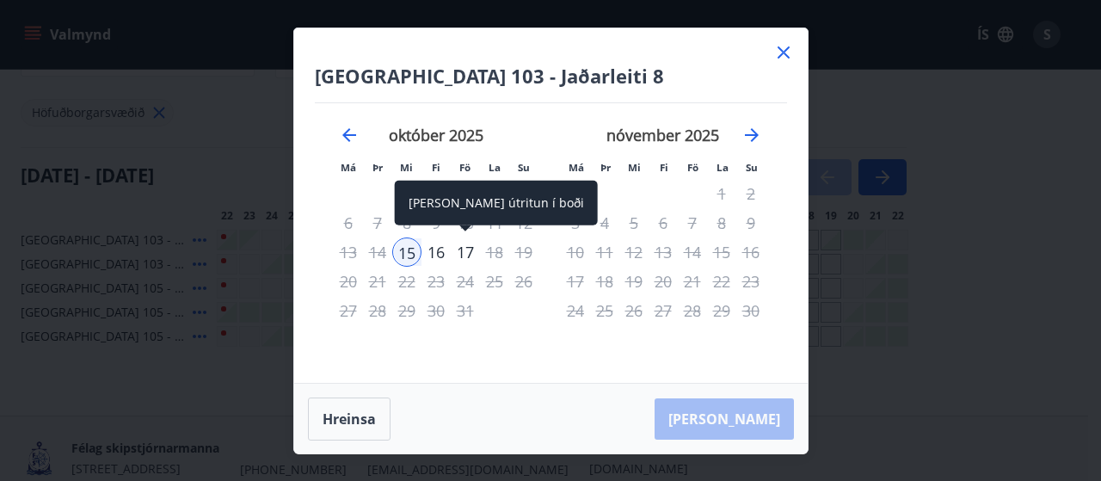
click at [468, 250] on div "17" at bounding box center [465, 251] width 29 height 29
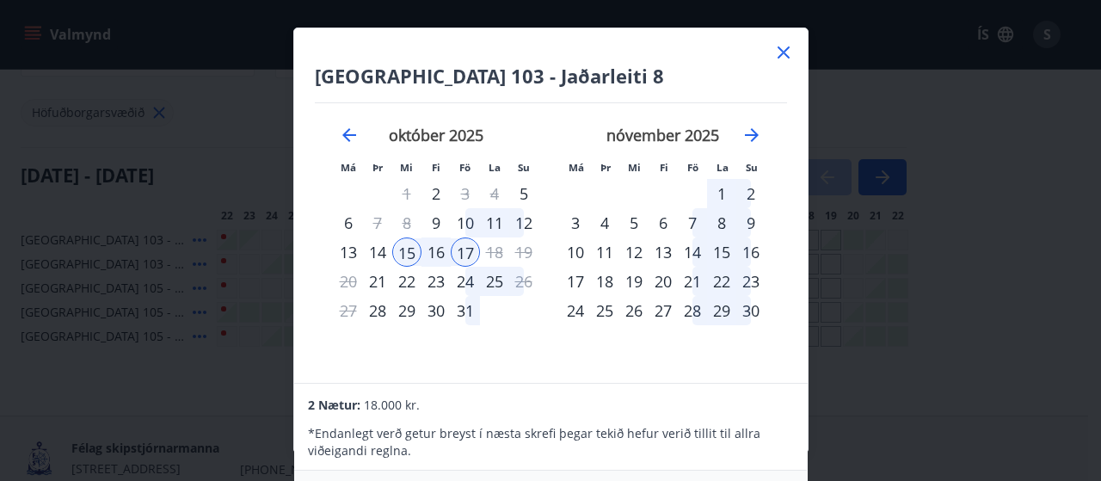
click at [735, 354] on div "nóvember 2025 1 2 3 4 5 6 7 8 9 10 11 12 13 14 15 16 17 18 19 20 21 22 23 24 25…" at bounding box center [663, 244] width 227 height 282
click at [1050, 112] on div "Reykjavík 103 - Jaðarleiti 8 Má Þr Mi Fi Fö La Su Má Þr Mi Fi Fö La Su septembe…" at bounding box center [550, 240] width 1101 height 481
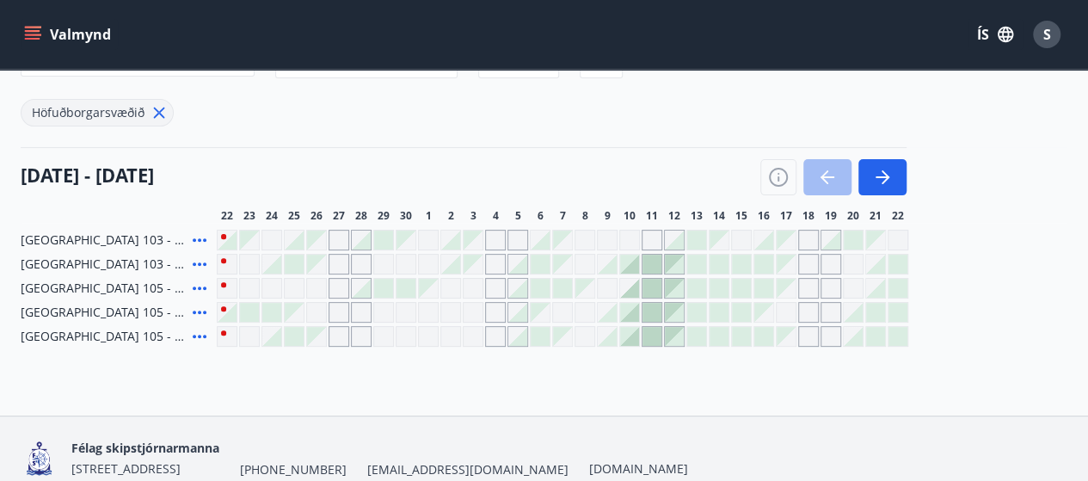
click at [661, 62] on div "Valmynd ÍS S" at bounding box center [544, 34] width 1088 height 69
click at [742, 261] on div at bounding box center [741, 264] width 19 height 19
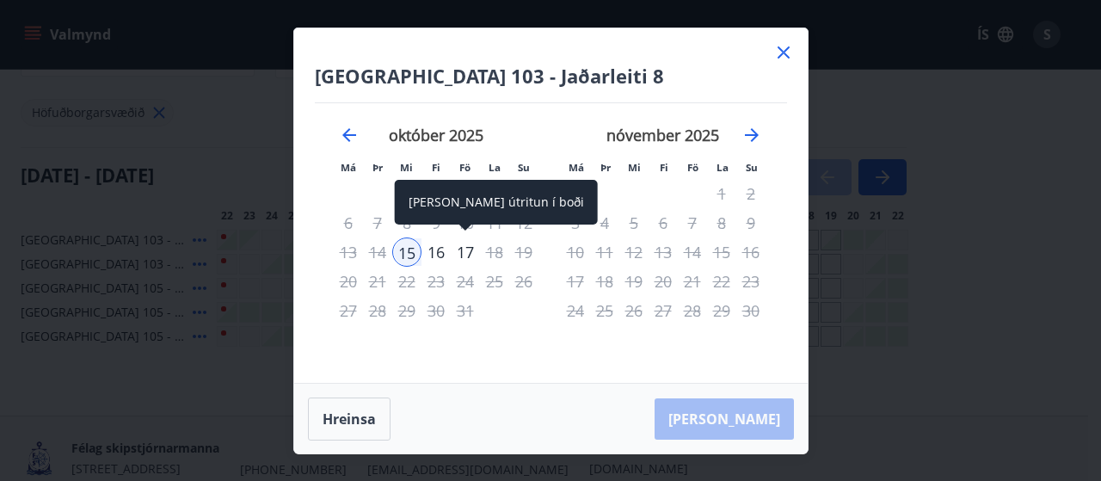
click at [466, 250] on div "17" at bounding box center [465, 251] width 29 height 29
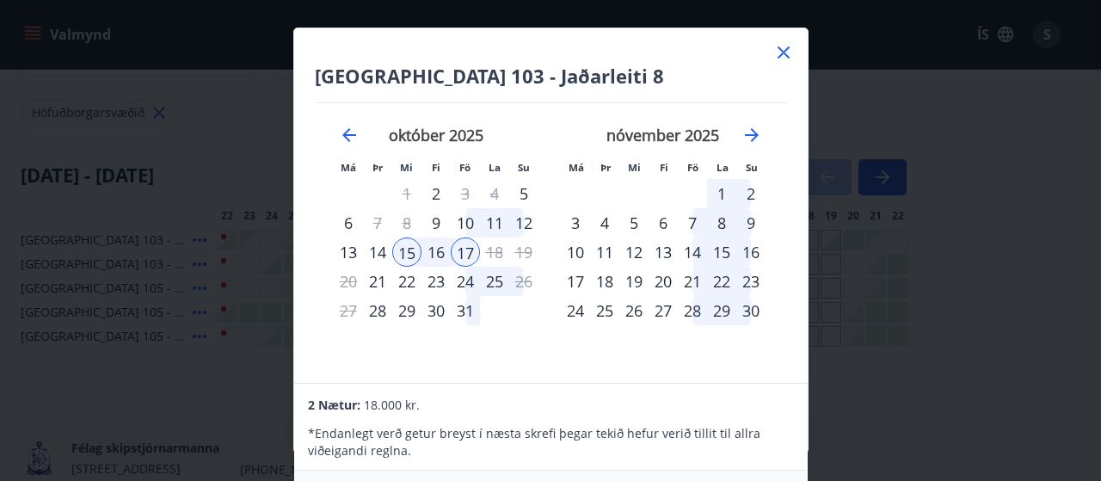
click at [685, 369] on div "Reykjavík 103 - Jaðarleiti 8 Má Þr Mi Fi Fö La Su Má Þr Mi Fi Fö La Su septembe…" at bounding box center [551, 205] width 514 height 354
click at [681, 386] on div "Reykjavík 103 - Jaðarleiti 8 Má Þr Mi Fi Fö La Su Má Þr Mi Fi Fö La Su septembe…" at bounding box center [550, 241] width 515 height 426
drag, startPoint x: 686, startPoint y: 385, endPoint x: 585, endPoint y: 376, distance: 101.1
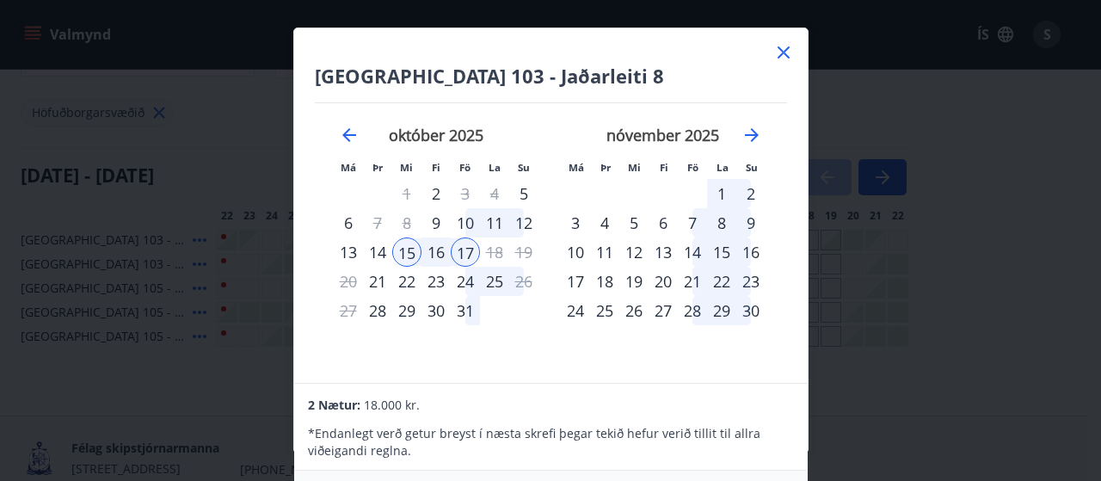
click at [585, 376] on div "Reykjavík 103 - Jaðarleiti 8 Má Þr Mi Fi Fö La Su Má Þr Mi Fi Fö La Su septembe…" at bounding box center [551, 205] width 514 height 354
drag, startPoint x: 719, startPoint y: 104, endPoint x: 695, endPoint y: -7, distance: 113.6
click at [695, 0] on html "Valmynd ÍS S Bókunardagatal Svæði Val Dagsetningar okt 15 - okt 19 Svefnstæði +…" at bounding box center [550, 193] width 1101 height 730
drag, startPoint x: 1012, startPoint y: 293, endPoint x: 978, endPoint y: 174, distance: 123.4
click at [978, 174] on div "Reykjavík 103 - Jaðarleiti 8 Má Þr Mi Fi Fö La Su Má Þr Mi Fi Fö La Su septembe…" at bounding box center [550, 240] width 1101 height 481
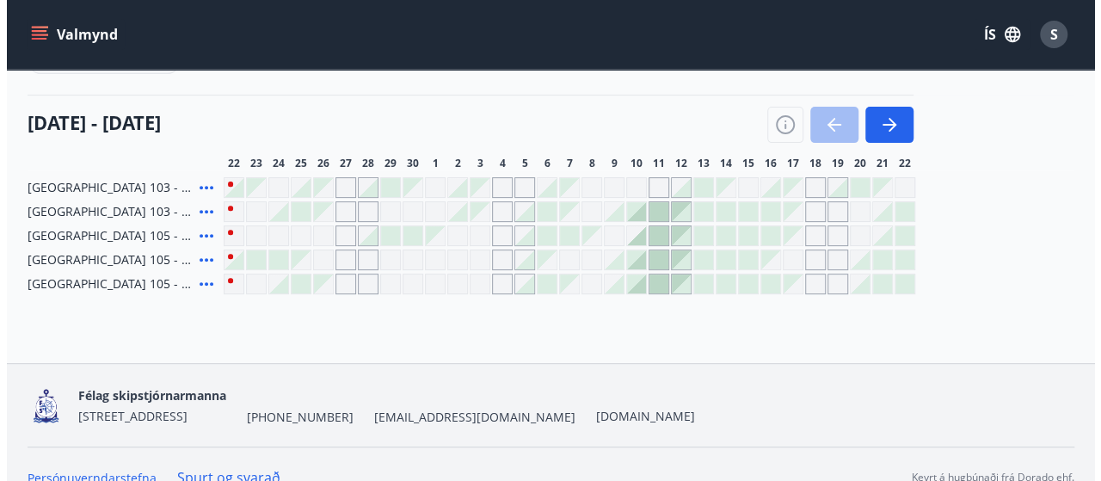
scroll to position [250, 0]
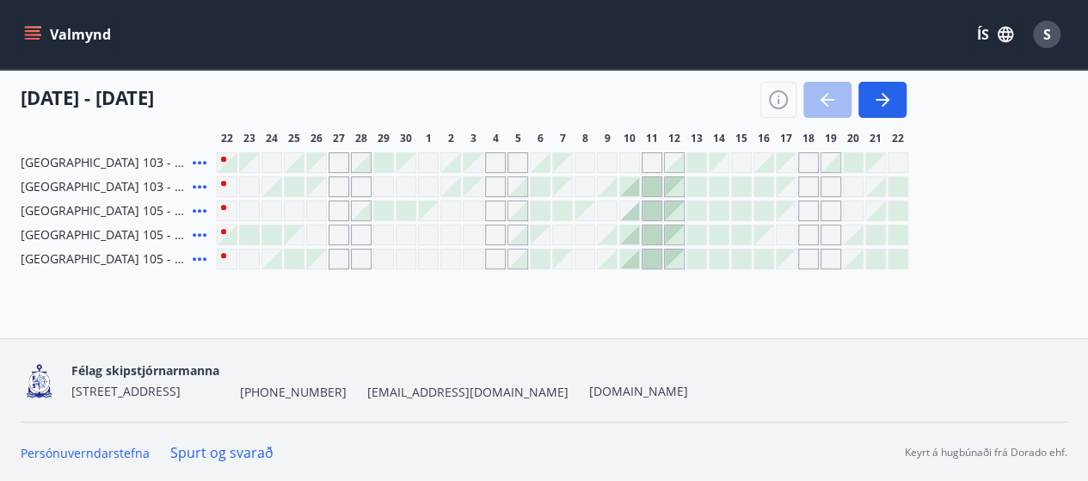
click at [739, 182] on div at bounding box center [741, 186] width 19 height 19
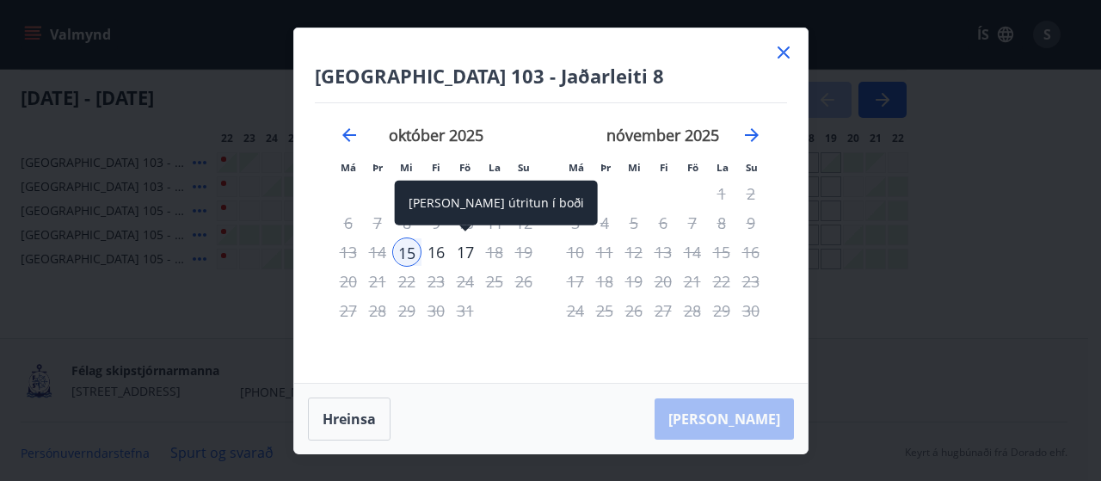
click at [465, 252] on div "17" at bounding box center [465, 251] width 29 height 29
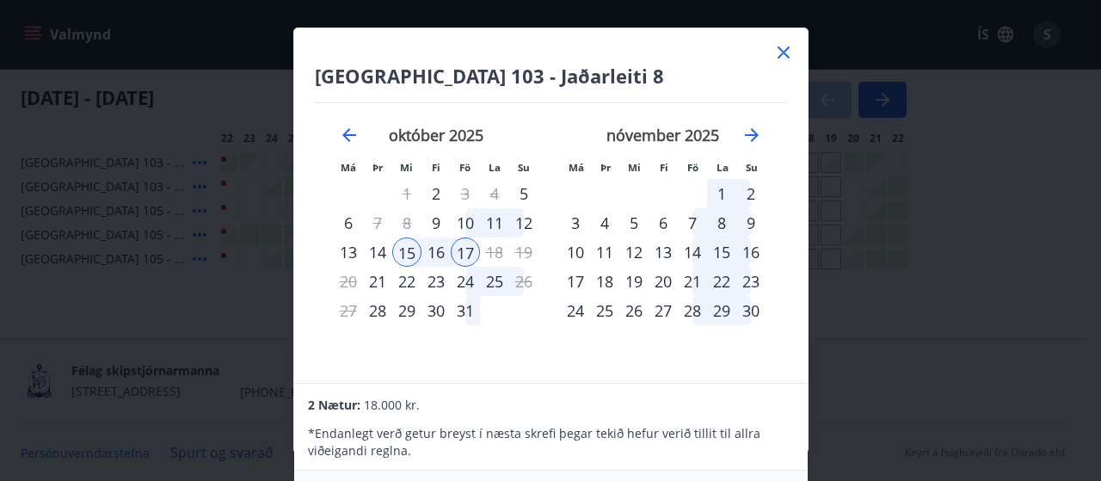
scroll to position [0, 0]
click at [614, 356] on div "nóvember 2025 1 2 3 4 5 6 7 8 9 10 11 12 13 14 15 16 17 18 19 20 21 22 23 24 25…" at bounding box center [663, 244] width 227 height 282
click at [613, 26] on div "Reykjavík 103 - Jaðarleiti 8 Má Þr Mi Fi Fö La Su Má Þr Mi Fi Fö La Su septembe…" at bounding box center [550, 240] width 1101 height 481
click at [607, 75] on h4 "Reykjavík 103 - Jaðarleiti 8" at bounding box center [551, 76] width 472 height 26
click at [547, 360] on div "október 2025 1 2 3 4 5 6 7 8 9 10 11 12 13 14 15 16 17 18 19 20 21 22 23 24 25 …" at bounding box center [436, 244] width 227 height 282
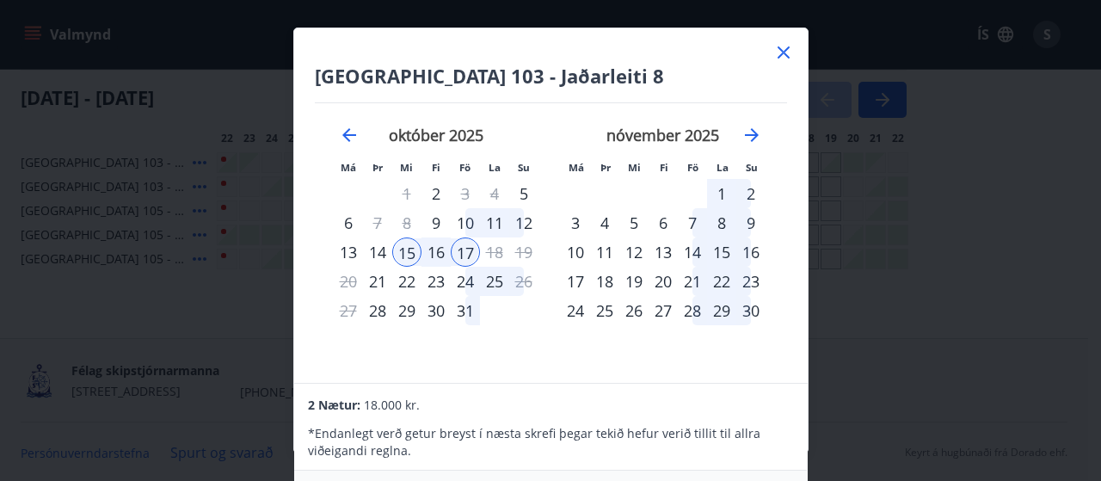
click at [724, 375] on div "Reykjavík 103 - Jaðarleiti 8 Má Þr Mi Fi Fö La Su Má Þr Mi Fi Fö La Su septembe…" at bounding box center [551, 205] width 514 height 354
drag, startPoint x: 731, startPoint y: 391, endPoint x: 792, endPoint y: 427, distance: 70.2
click at [735, 391] on div "2 Nætur: 18.000 kr. * Endanlegt verð getur breyst í næsta skrefi þegar tekið he…" at bounding box center [550, 427] width 513 height 87
click at [795, 431] on div "2 Nætur: 18.000 kr. * Endanlegt verð getur breyst í næsta skrefi þegar tekið he…" at bounding box center [550, 427] width 513 height 87
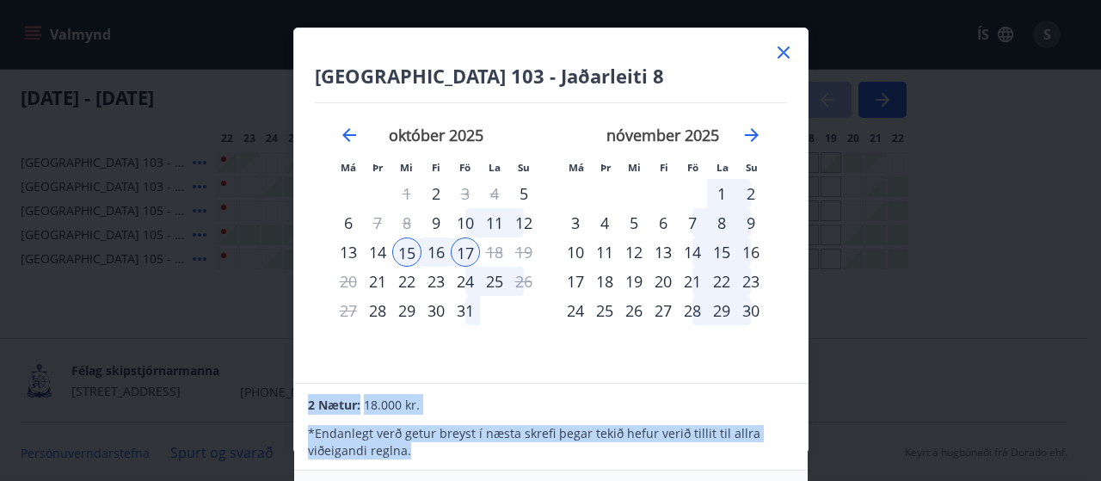
drag, startPoint x: 795, startPoint y: 456, endPoint x: 821, endPoint y: 414, distance: 49.4
click at [793, 378] on div "Reykjavík 103 - Jaðarleiti 8 Má Þr Mi Fi Fö La Su Má Þr Mi Fi Fö La Su septembe…" at bounding box center [550, 241] width 515 height 426
click at [774, 359] on div "nóvember 2025 1 2 3 4 5 6 7 8 9 10 11 12 13 14 15 16 17 18 19 20 21 22 23 24 25…" at bounding box center [663, 244] width 227 height 282
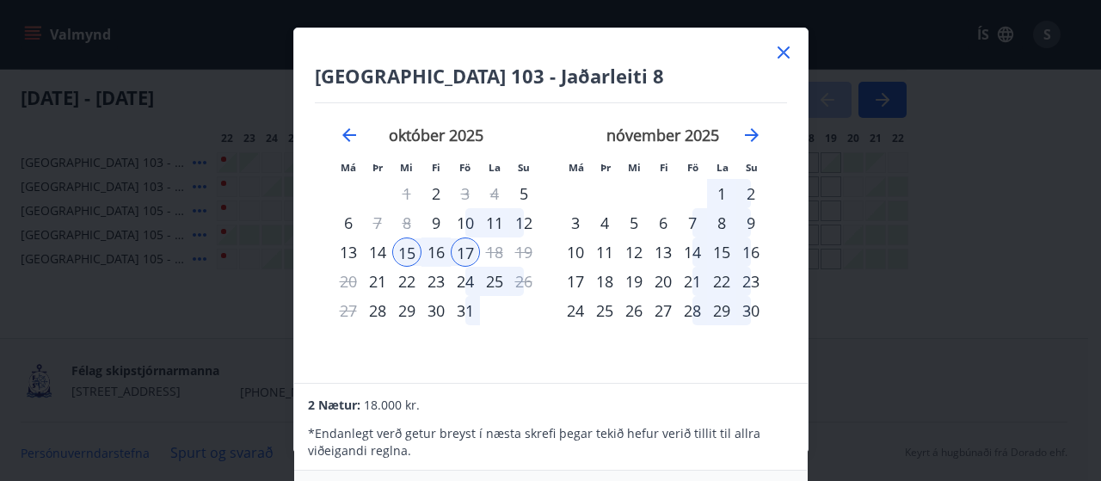
drag, startPoint x: 811, startPoint y: 293, endPoint x: 773, endPoint y: 304, distance: 39.2
click at [802, 326] on div "Reykjavík 103 - Jaðarleiti 8 Má Þr Mi Fi Fö La Su Má Þr Mi Fi Fö La Su septembe…" at bounding box center [550, 240] width 1101 height 481
click at [782, 327] on div "Bókunardagatal Svæði Val Dagsetningar okt 15 - okt 19 Svefnstæði +1 Hreinsa síu…" at bounding box center [544, 78] width 1088 height 519
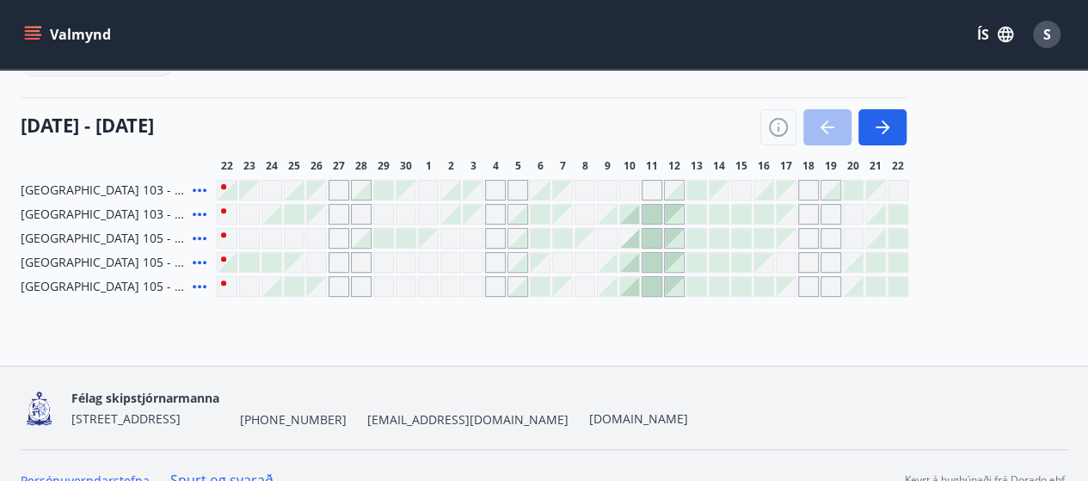
scroll to position [250, 0]
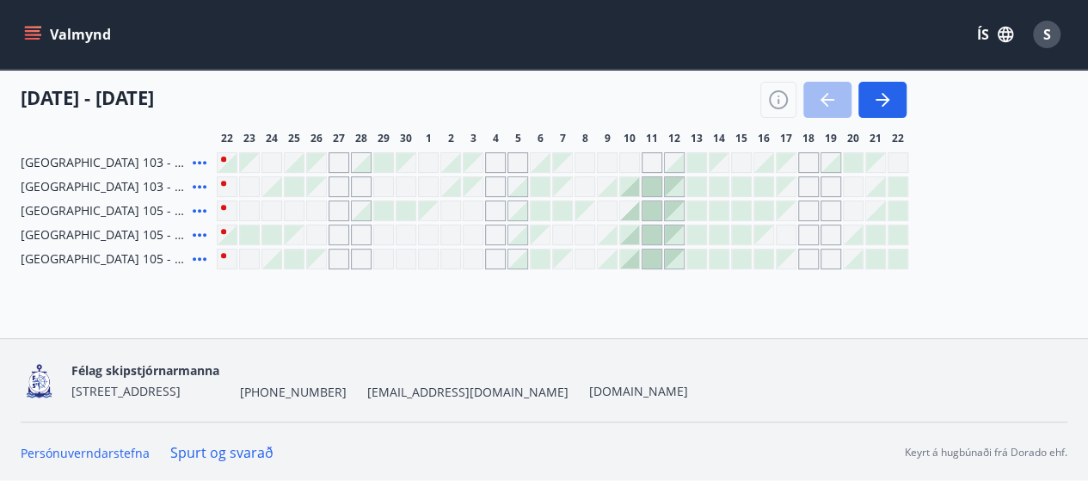
click at [200, 182] on icon at bounding box center [199, 186] width 21 height 21
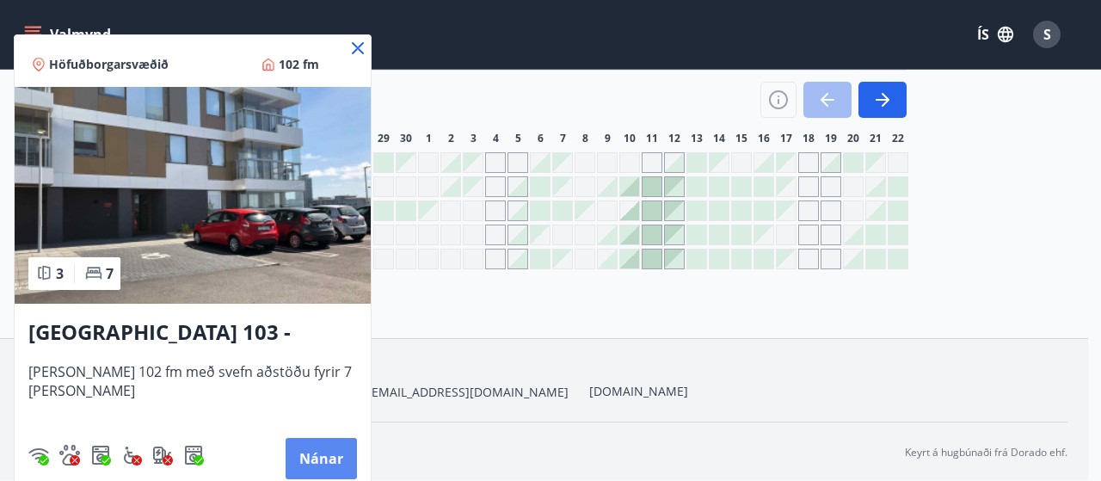
click at [310, 448] on button "Nánar" at bounding box center [321, 458] width 71 height 41
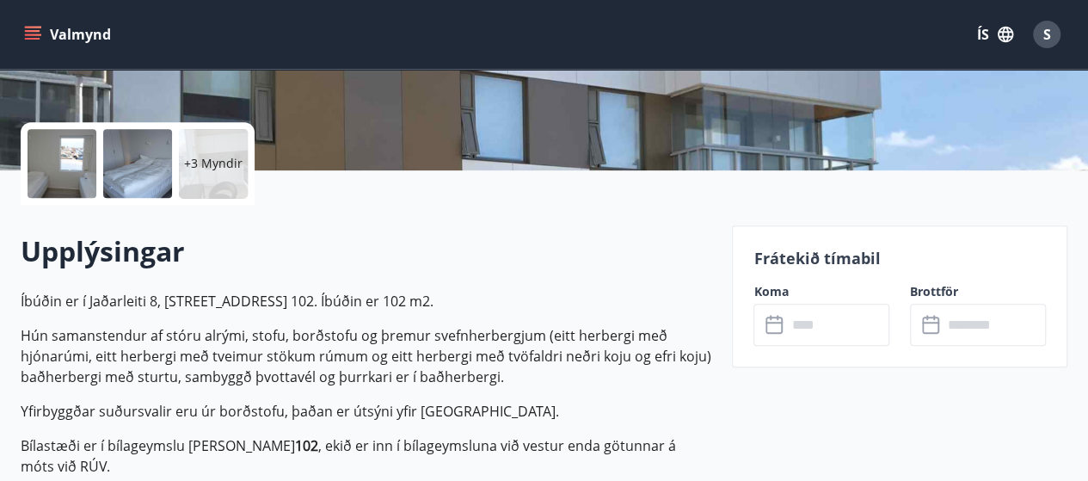
scroll to position [430, 0]
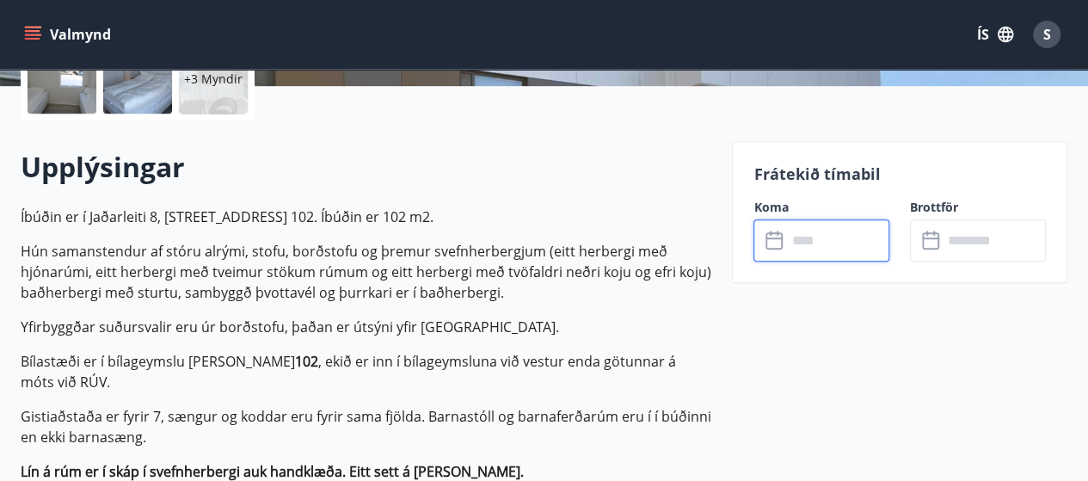
click at [852, 238] on input "text" at bounding box center [837, 240] width 103 height 42
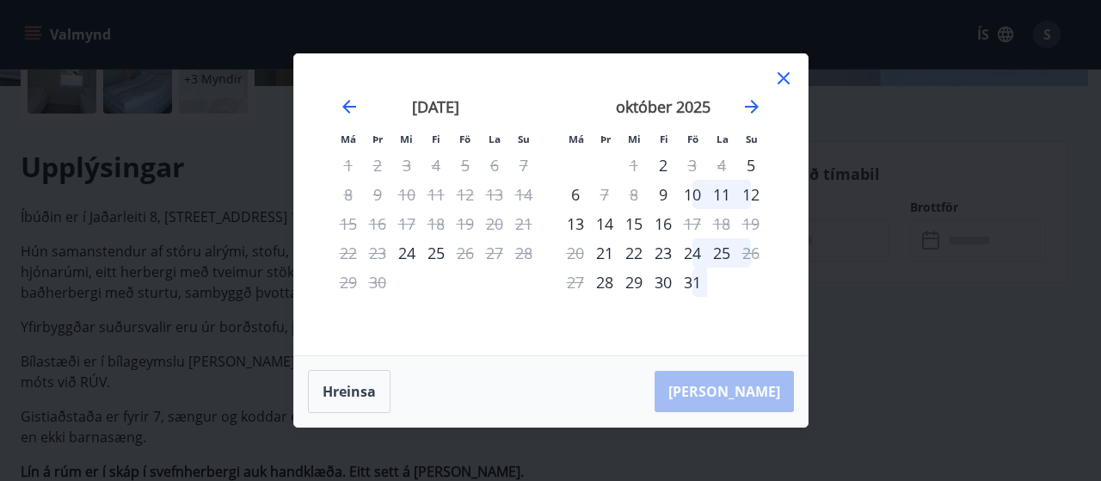
click at [781, 77] on icon at bounding box center [784, 78] width 12 height 12
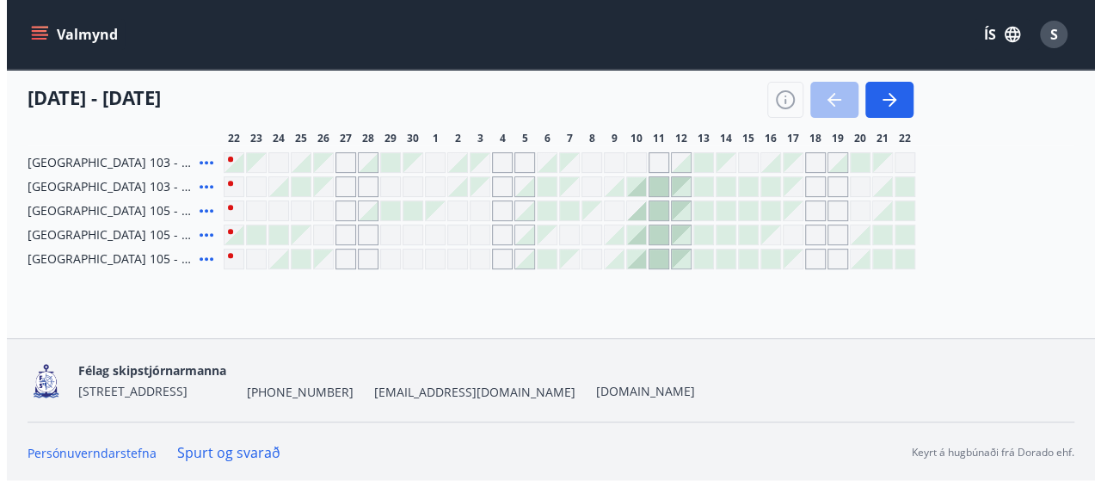
scroll to position [163, 0]
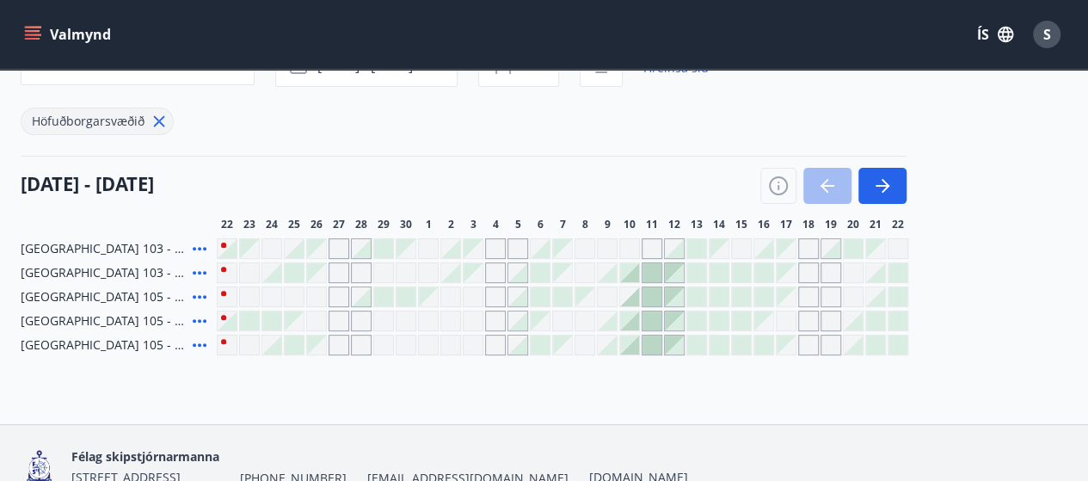
click at [741, 268] on div at bounding box center [741, 272] width 19 height 19
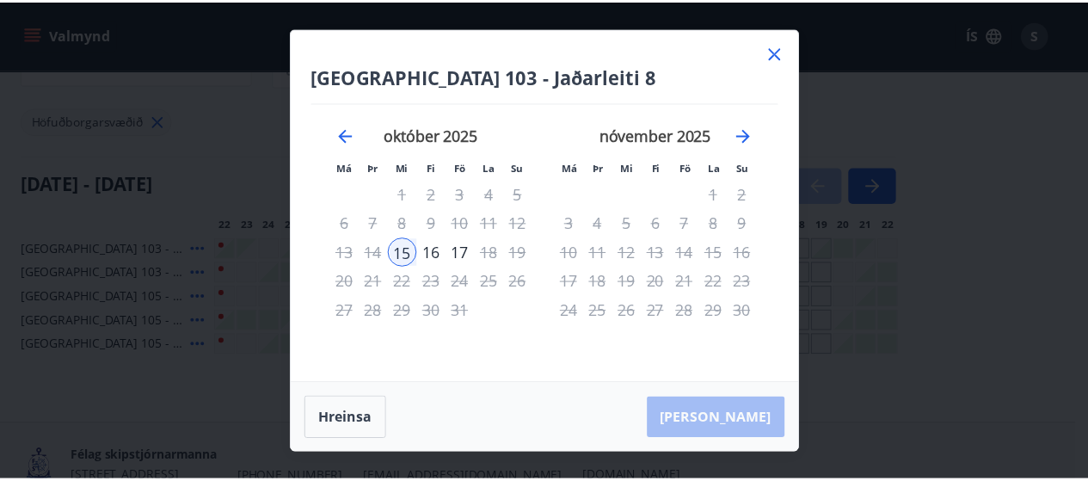
scroll to position [0, 0]
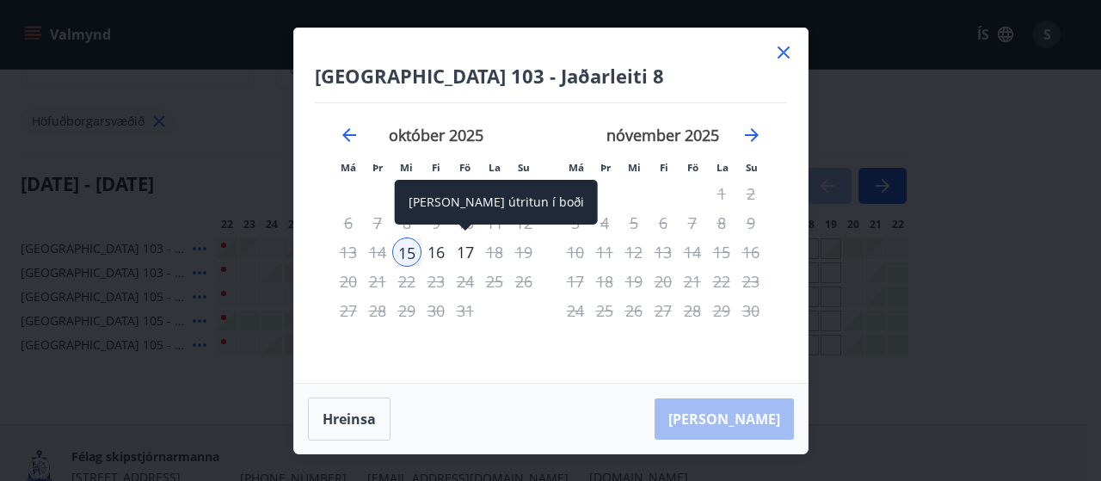
click at [462, 250] on div "17" at bounding box center [465, 251] width 29 height 29
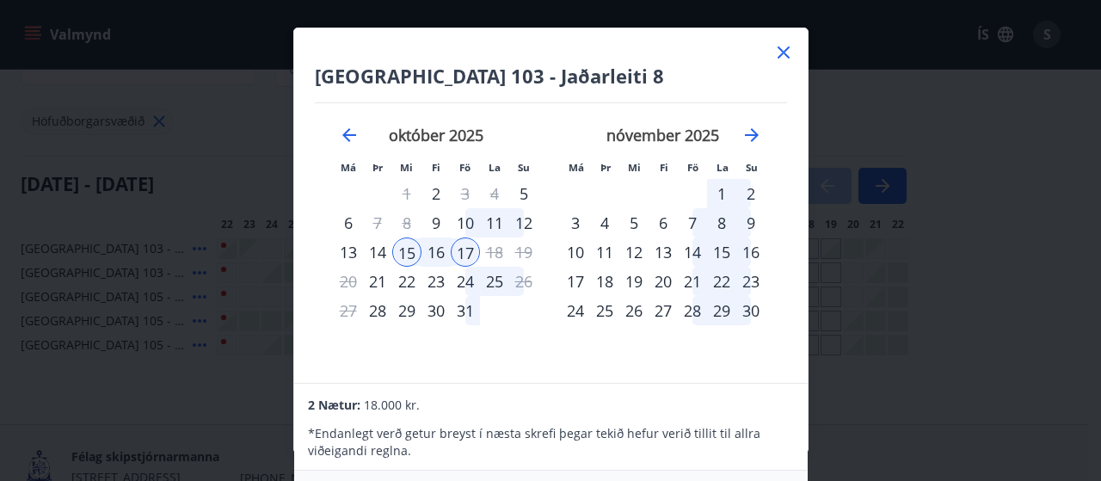
click at [574, 364] on div "Reykjavík 103 - Jaðarleiti 8 Má Þr Mi Fi Fö La Su Má Þr Mi Fi Fö La Su septembe…" at bounding box center [551, 205] width 514 height 354
drag, startPoint x: 580, startPoint y: 369, endPoint x: 587, endPoint y: 377, distance: 10.4
click at [587, 377] on div "Reykjavík 103 - Jaðarleiti 8 Má Þr Mi Fi Fö La Su Má Þr Mi Fi Fö La Su septembe…" at bounding box center [551, 205] width 514 height 354
click at [778, 52] on icon at bounding box center [784, 52] width 21 height 21
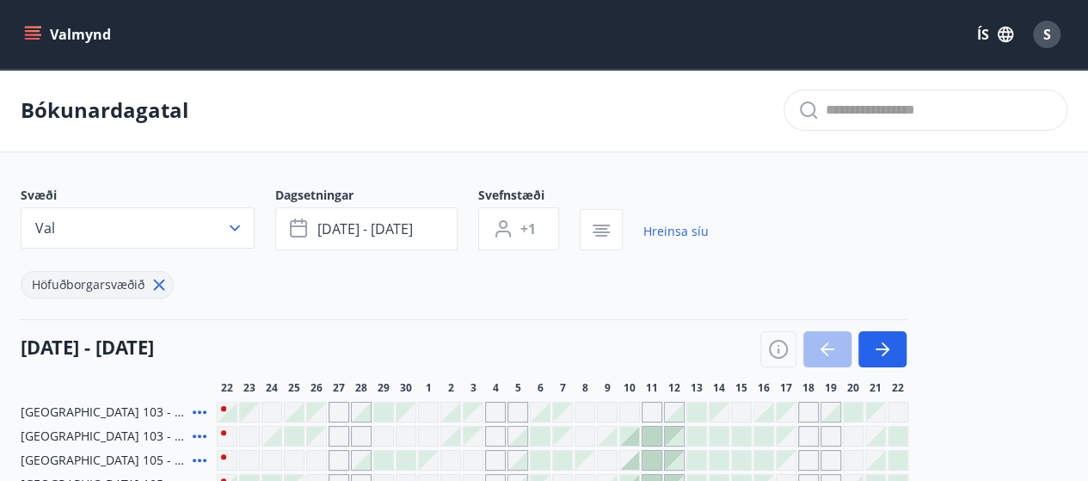
click at [35, 30] on icon "menu" at bounding box center [32, 31] width 15 height 2
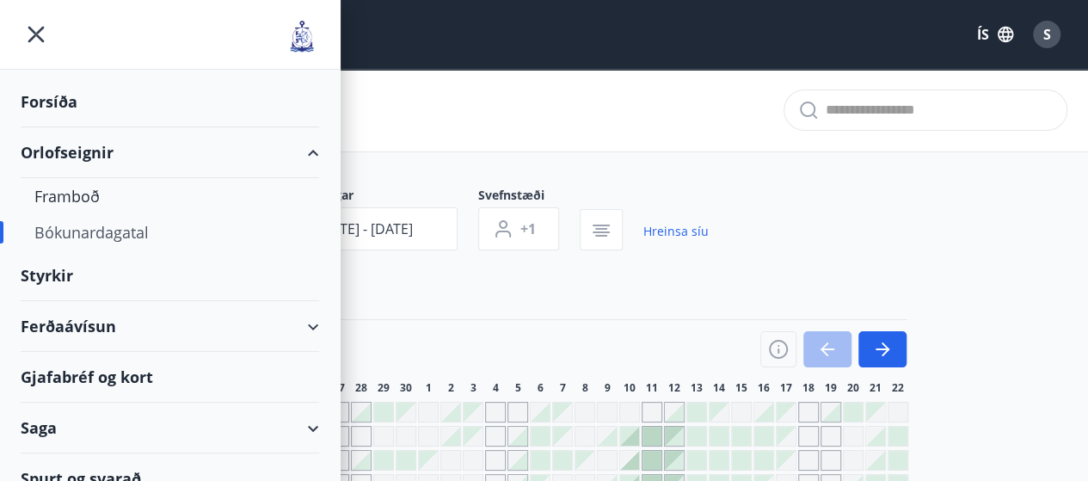
click at [38, 33] on icon "menu" at bounding box center [36, 35] width 16 height 16
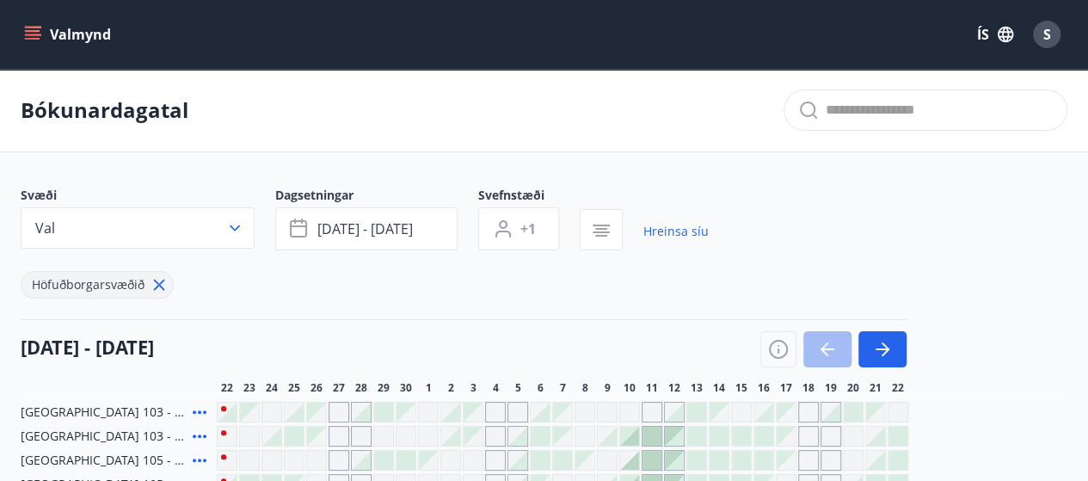
click at [1046, 27] on span "S" at bounding box center [1048, 34] width 8 height 19
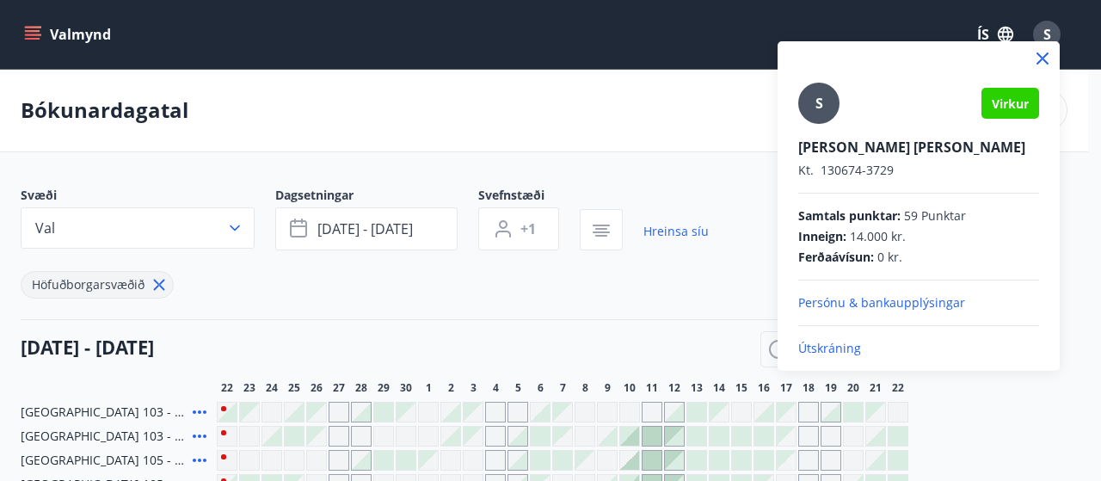
click at [835, 347] on p "Útskráning" at bounding box center [918, 348] width 241 height 17
